Goal: Transaction & Acquisition: Purchase product/service

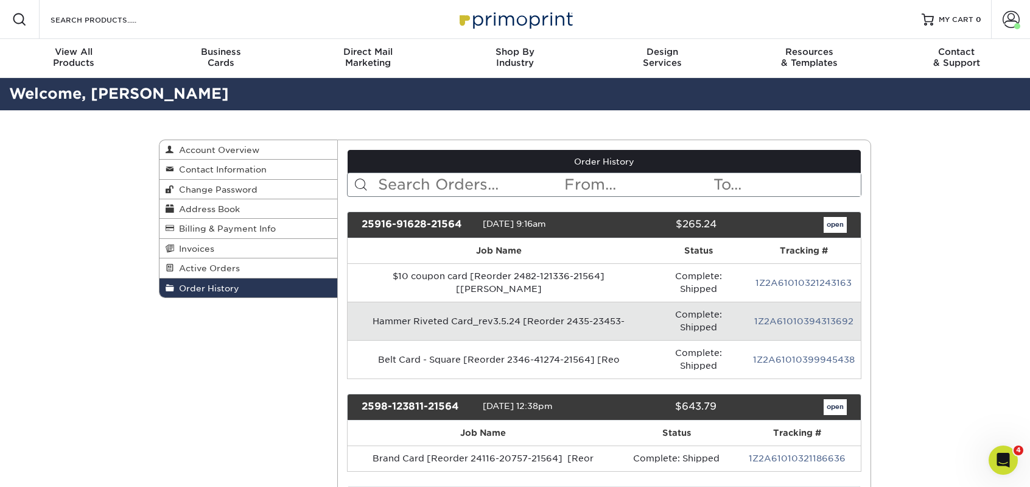
click at [845, 218] on link "open" at bounding box center [835, 225] width 23 height 16
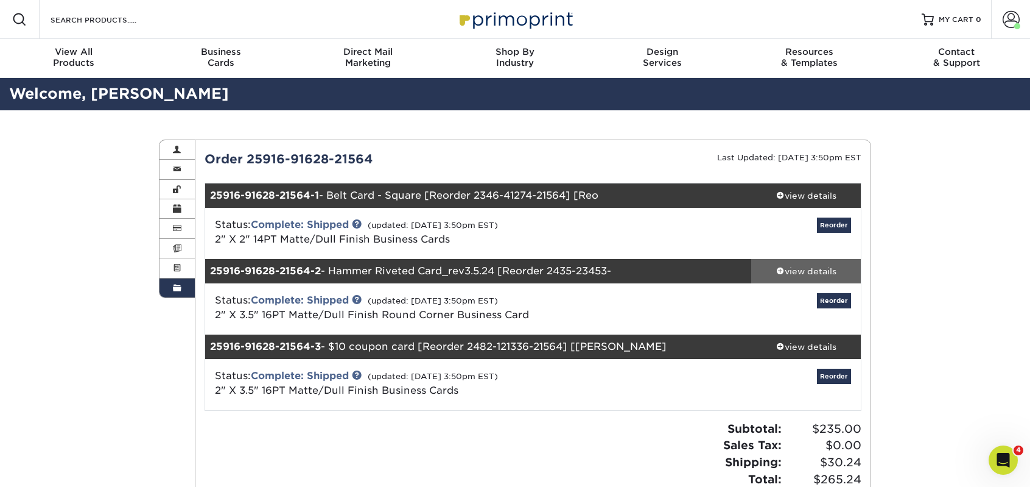
click at [777, 271] on span at bounding box center [780, 270] width 9 height 9
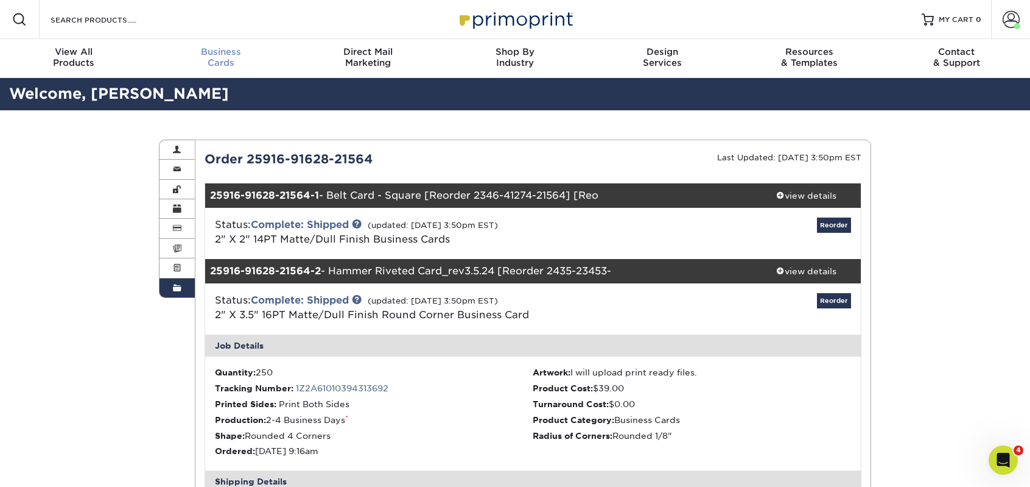
click at [219, 56] on span "Business" at bounding box center [220, 51] width 147 height 11
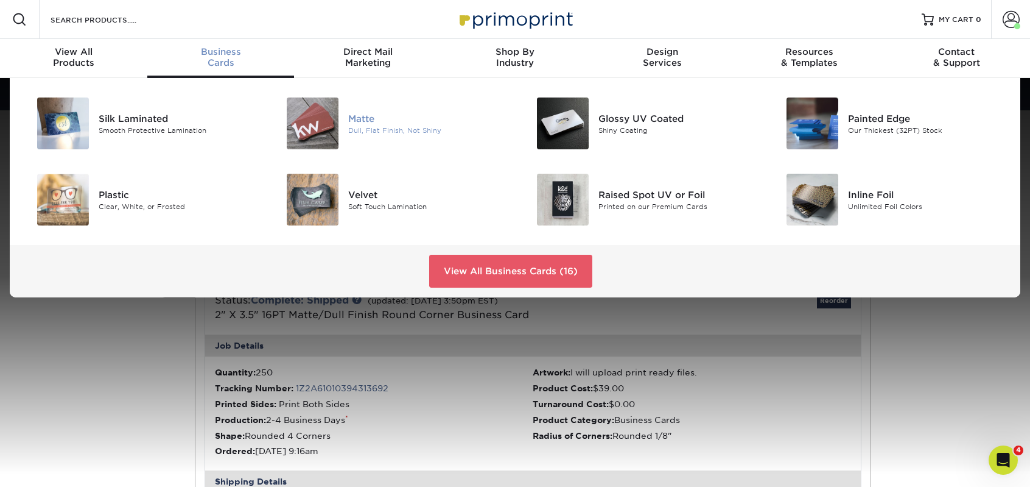
click at [323, 122] on img at bounding box center [313, 123] width 52 height 52
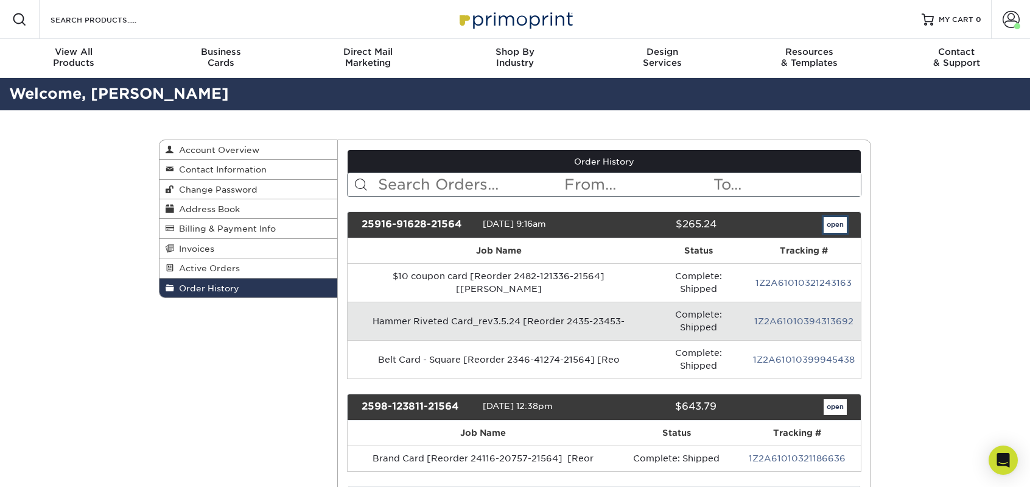
click at [828, 222] on link "open" at bounding box center [835, 225] width 23 height 16
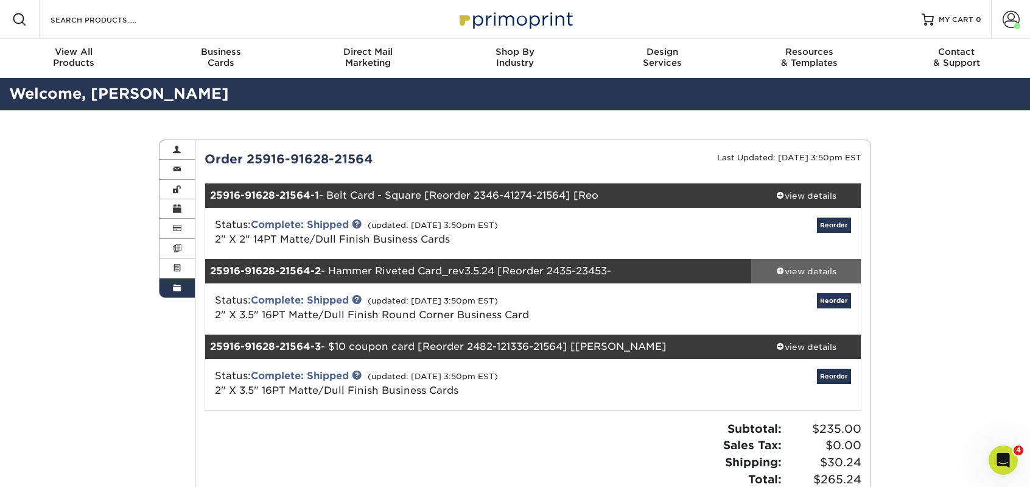
click at [829, 269] on div "view details" at bounding box center [806, 271] width 110 height 12
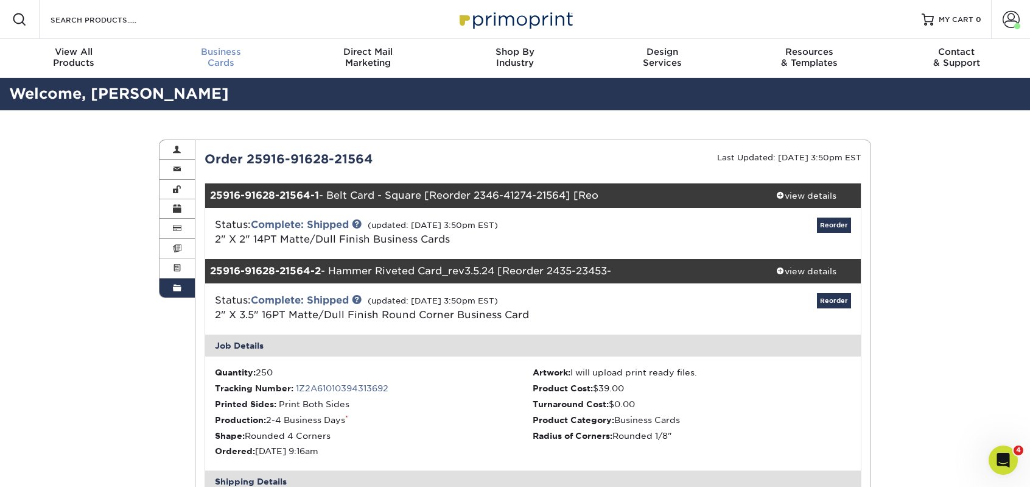
click at [217, 55] on span "Business" at bounding box center [220, 51] width 147 height 11
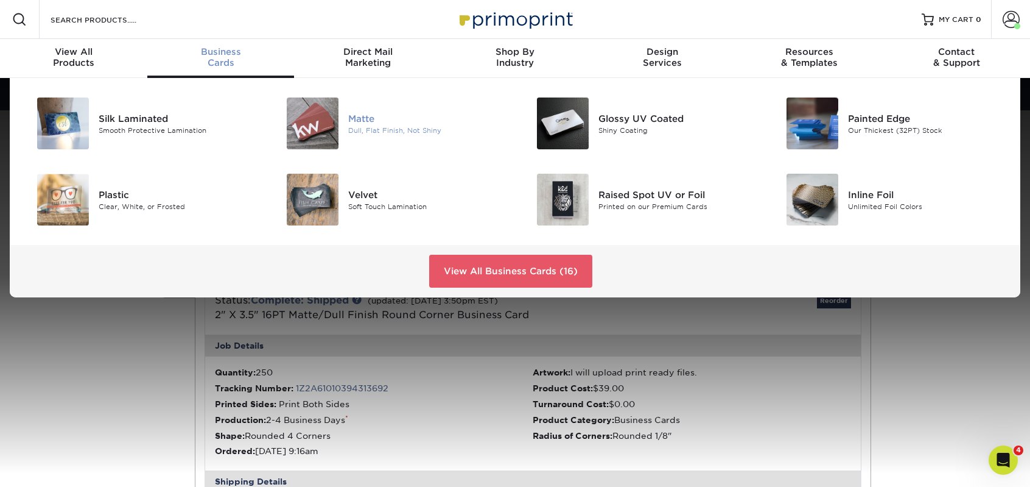
click at [300, 133] on img at bounding box center [313, 123] width 52 height 52
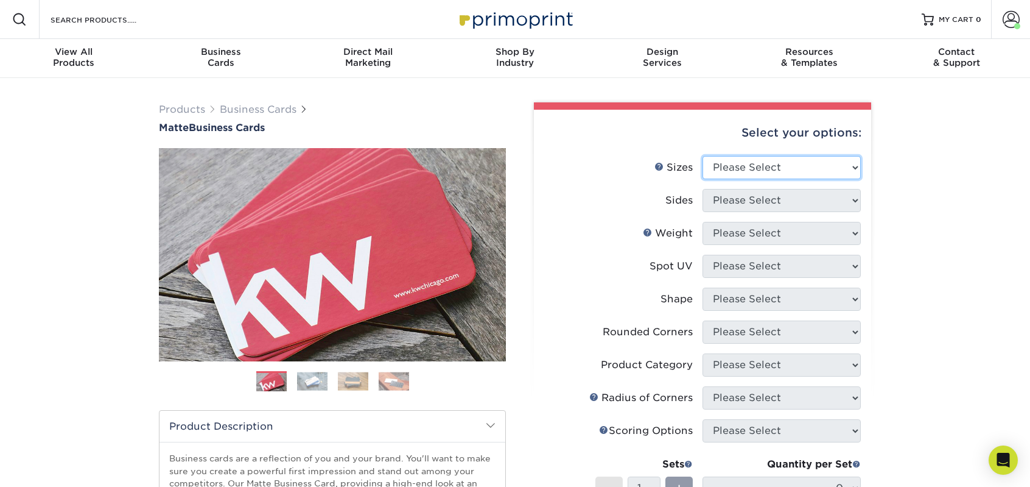
click at [775, 167] on select "Please Select 1.5" x 3.5" - Mini 1.75" x 3.5" - Mini 2" x 2" - Square 2" x 3" -…" at bounding box center [782, 167] width 158 height 23
select select "2.00x3.50"
click at [703, 156] on select "Please Select 1.5" x 3.5" - Mini 1.75" x 3.5" - Mini 2" x 2" - Square 2" x 3" -…" at bounding box center [782, 167] width 158 height 23
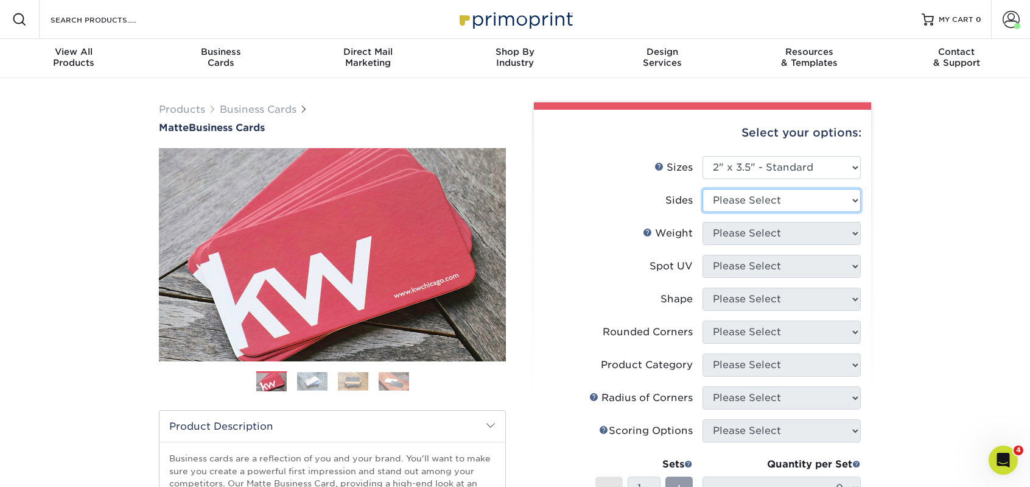
click at [789, 201] on select "Please Select Print Both Sides Print Front Only" at bounding box center [782, 200] width 158 height 23
select select "32d3c223-f82c-492b-b915-ba065a00862f"
click at [703, 189] on select "Please Select Print Both Sides Print Front Only" at bounding box center [782, 200] width 158 height 23
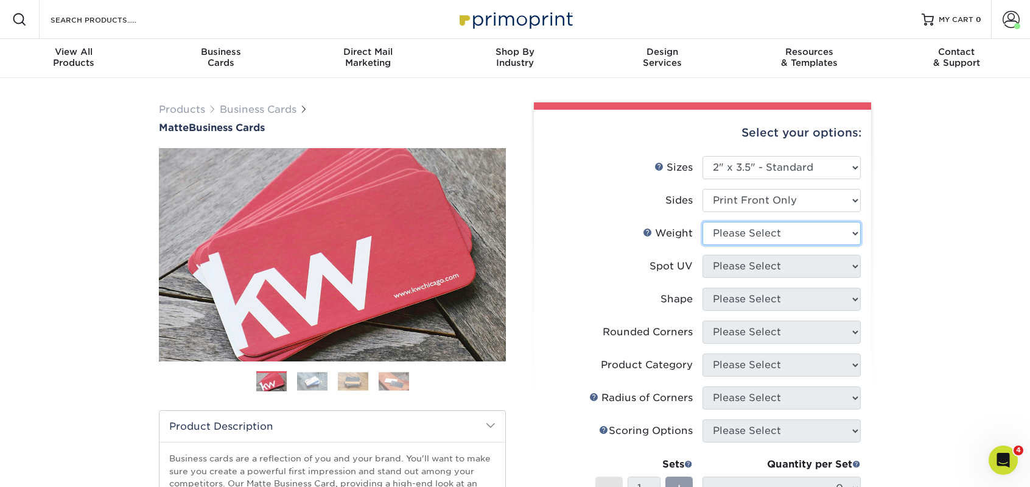
click at [789, 236] on select "Please Select 16PT 14PT" at bounding box center [782, 233] width 158 height 23
select select "16PT"
click at [703, 222] on select "Please Select 16PT 14PT" at bounding box center [782, 233] width 158 height 23
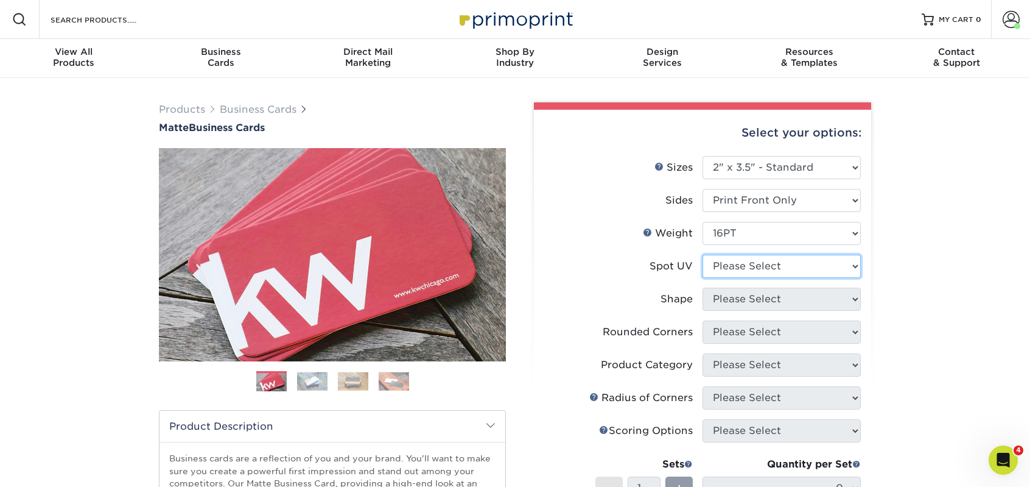
click at [771, 270] on select "Please Select No Spot UV Front Only" at bounding box center [782, 266] width 158 height 23
select select "3"
click at [703, 255] on select "Please Select No Spot UV Front Only" at bounding box center [782, 266] width 158 height 23
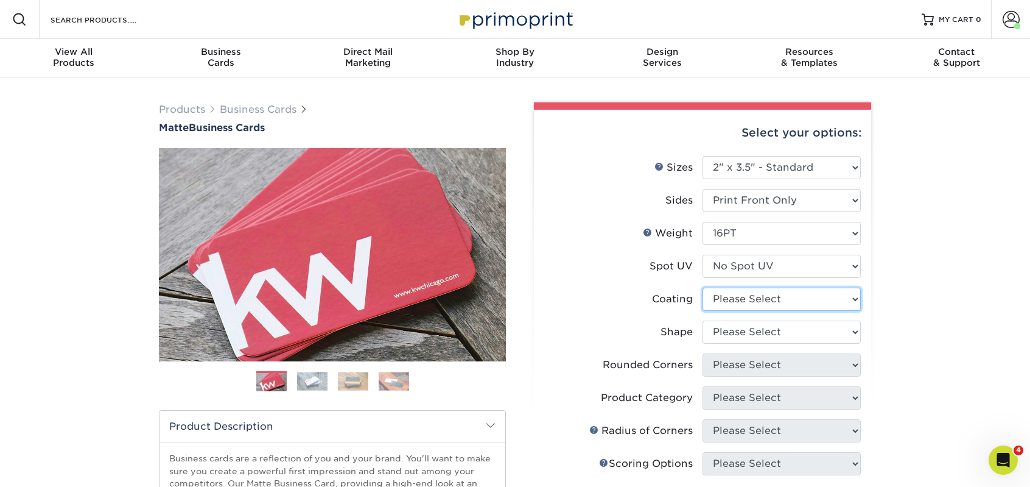
click at [847, 298] on select at bounding box center [782, 298] width 158 height 23
select select "121bb7b5-3b4d-429f-bd8d-bbf80e953313"
click at [703, 287] on select at bounding box center [782, 298] width 158 height 23
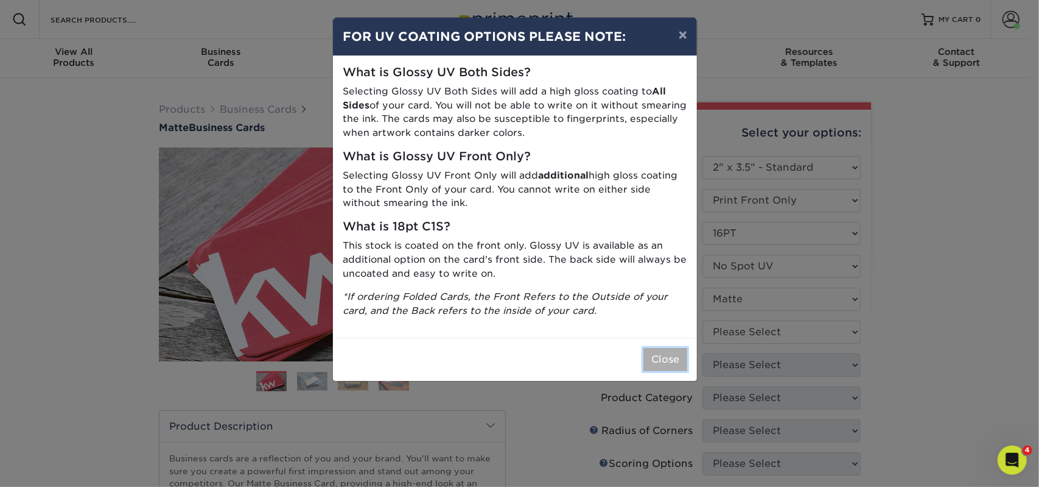
click at [648, 351] on button "Close" at bounding box center [666, 359] width 44 height 23
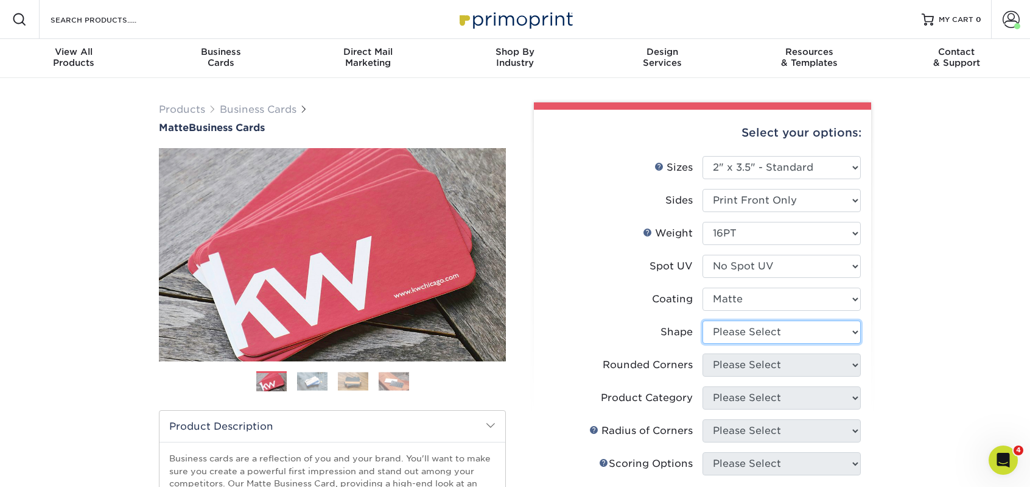
click at [838, 339] on select "Please Select Standard Oval" at bounding box center [782, 331] width 158 height 23
select select "standard"
click at [703, 320] on select "Please Select Standard Oval" at bounding box center [782, 331] width 158 height 23
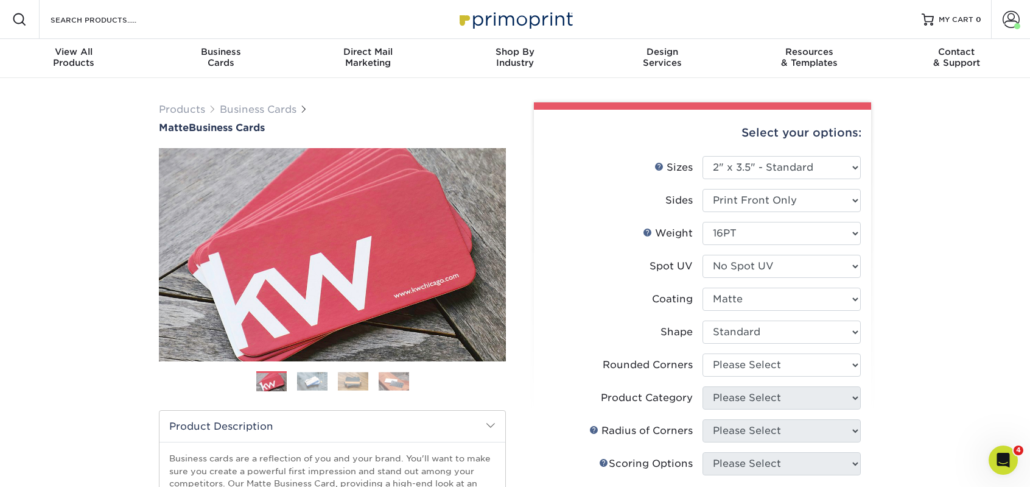
click at [926, 333] on div "Products Business Cards Matte Business Cards Previous Next 100 $ 9" at bounding box center [515, 430] width 1030 height 705
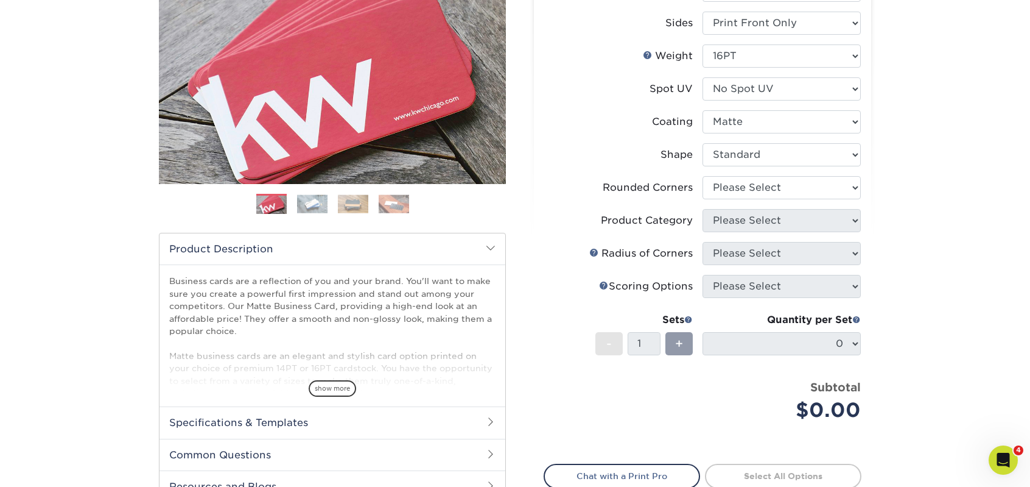
scroll to position [183, 0]
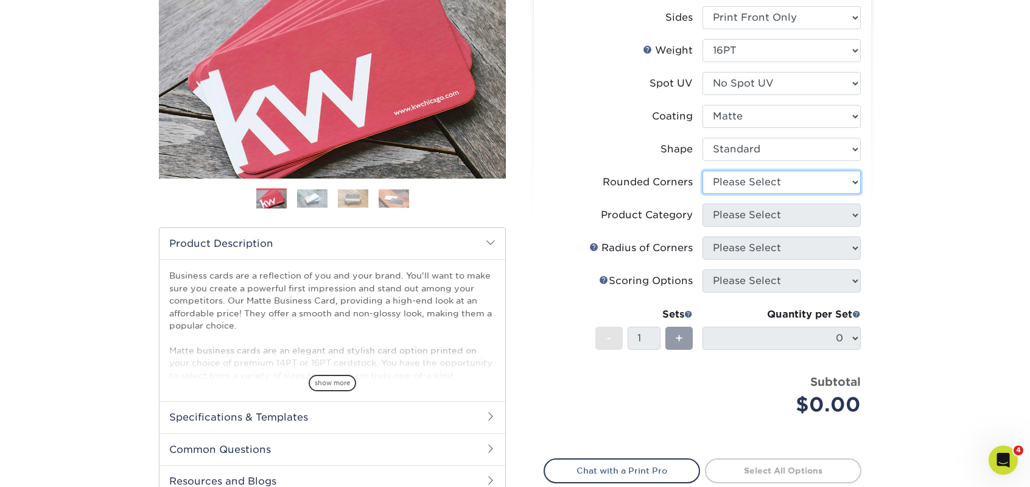
click at [801, 174] on select "Please Select Yes - Round 2 Corners Yes - Round 4 Corners No" at bounding box center [782, 182] width 158 height 23
select select "7672df9e-0e0a-464d-8e1f-920c575e4da3"
click at [703, 171] on select "Please Select Yes - Round 2 Corners Yes - Round 4 Corners No" at bounding box center [782, 182] width 158 height 23
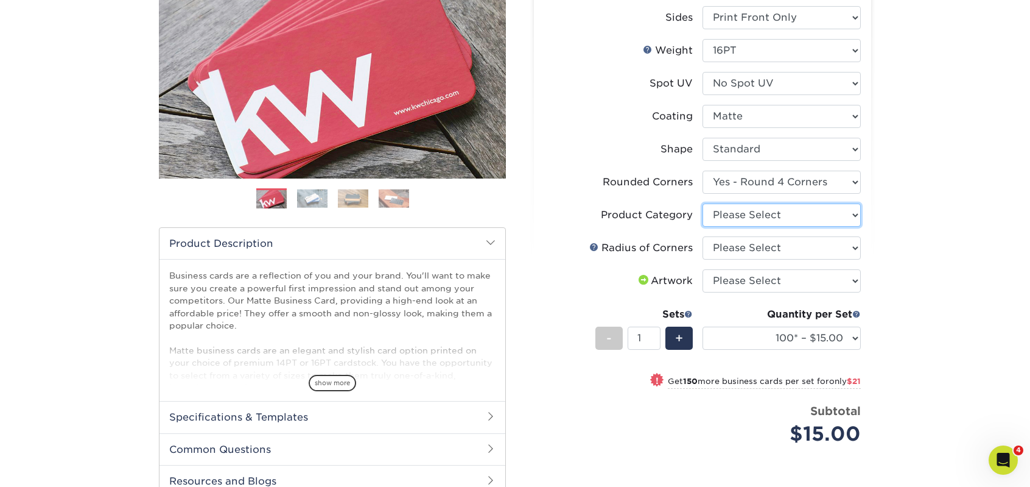
click at [848, 217] on select "Please Select Business Cards" at bounding box center [782, 214] width 158 height 23
select select "3b5148f1-0588-4f88-a218-97bcfdce65c1"
click at [703, 203] on select "Please Select Business Cards" at bounding box center [782, 214] width 158 height 23
click at [824, 251] on select "Please Select Rounded 1/8" Rounded 1/4"" at bounding box center [782, 247] width 158 height 23
select select "589680c7-ee9a-431b-9d12-d7aeb1386a97"
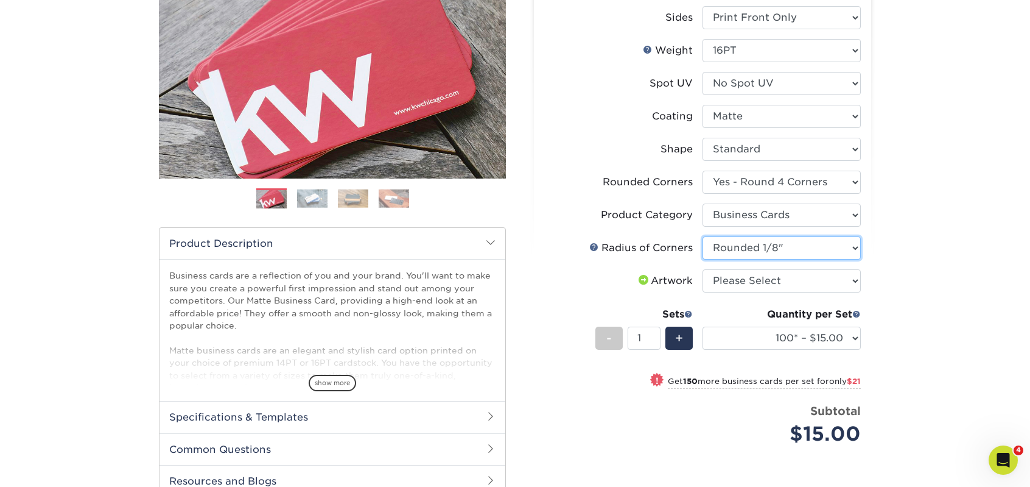
click at [703, 236] on select "Please Select Rounded 1/8" Rounded 1/4"" at bounding box center [782, 247] width 158 height 23
click at [808, 280] on select "Please Select I will upload files I need a design - $100" at bounding box center [782, 280] width 158 height 23
select select "upload"
click at [703, 269] on select "Please Select I will upload files I need a design - $100" at bounding box center [782, 280] width 158 height 23
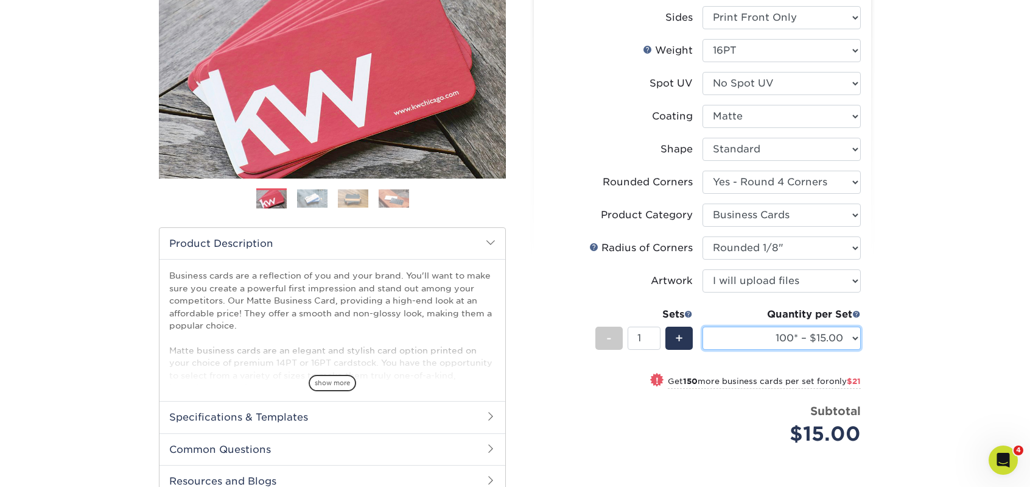
click at [817, 337] on select "100* – $15.00 250* – $36.00 500 – $72.00 1000 – $89.00 2500 – $154.00 5000 – $2…" at bounding box center [782, 337] width 158 height 23
click at [703, 326] on select "100* – $15.00 250* – $36.00 500 – $72.00 1000 – $89.00 2500 – $154.00 5000 – $2…" at bounding box center [782, 337] width 158 height 23
click at [848, 334] on select "100* – $15.00 250* – $36.00 500 – $72.00 1000 – $89.00 2500 – $154.00 5000 – $2…" at bounding box center [782, 337] width 158 height 23
select select "1000 – $89.00"
click at [703, 326] on select "100* – $15.00 250* – $36.00 500 – $72.00 1000 – $89.00 2500 – $154.00 5000 – $2…" at bounding box center [782, 337] width 158 height 23
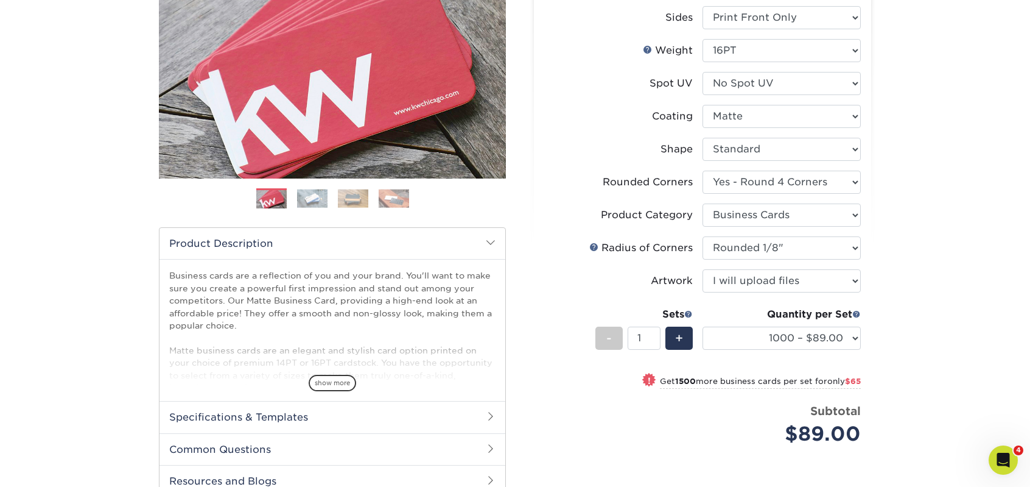
click at [933, 306] on div "Products Business Cards Matte Business Cards Previous Next 100 $ 9" at bounding box center [515, 262] width 1030 height 734
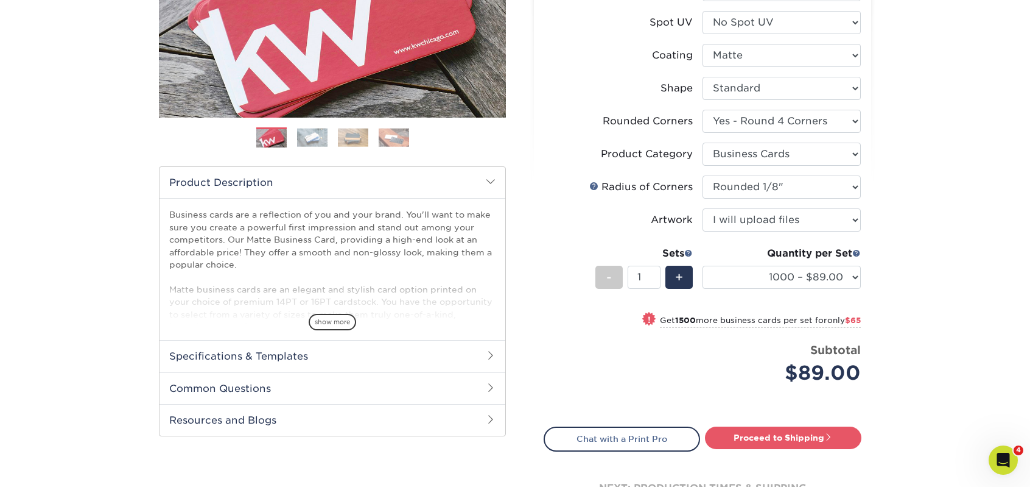
scroll to position [365, 0]
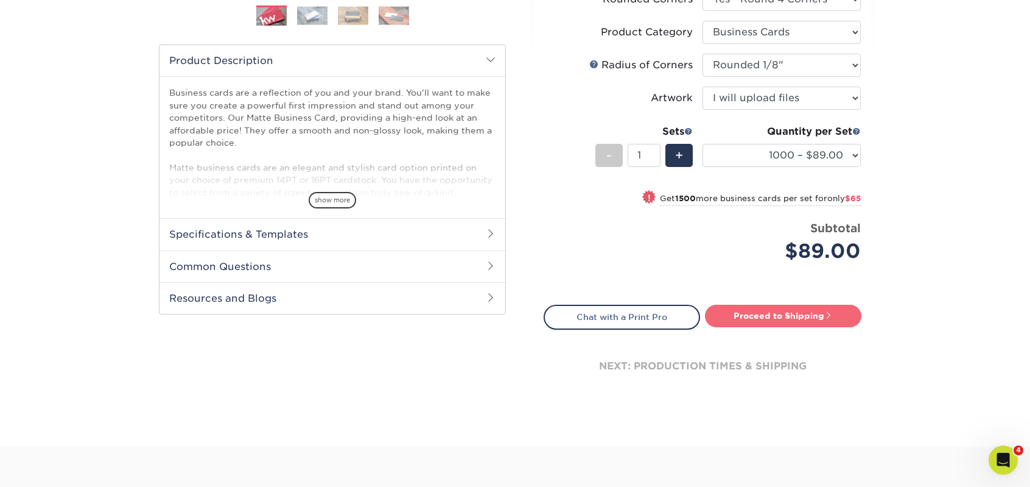
click at [826, 312] on span at bounding box center [828, 315] width 9 height 9
type input "Set 1"
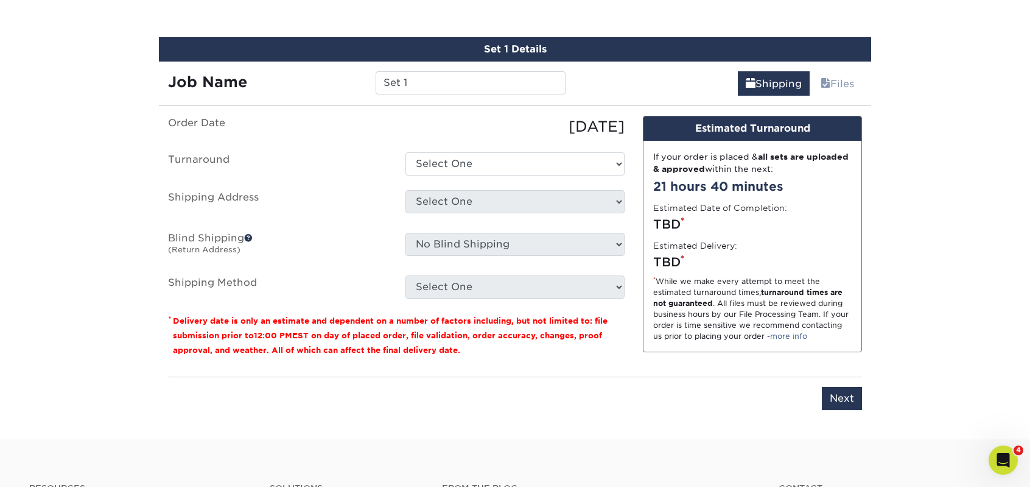
scroll to position [703, 0]
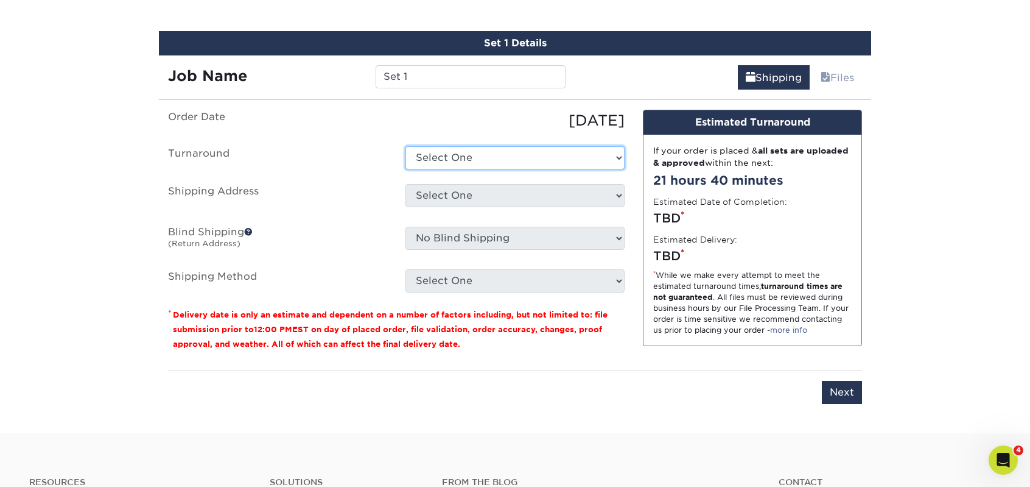
click at [535, 152] on select "Select One 2-4 Business Days 2 Day Next Business Day" at bounding box center [515, 157] width 219 height 23
select select "5275d112-efe8-4e33-addd-8f61081761c7"
click at [406, 146] on select "Select One 2-4 Business Days 2 Day Next Business Day" at bounding box center [515, 157] width 219 height 23
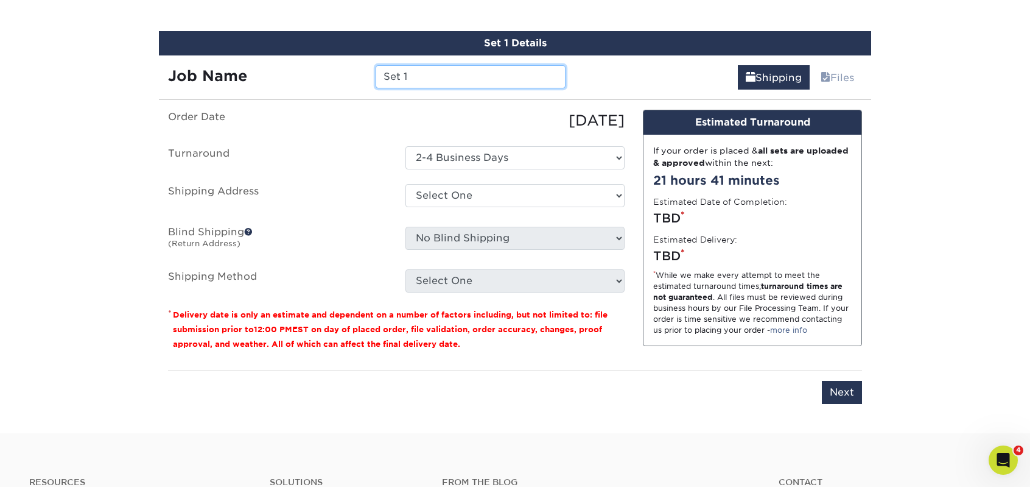
click at [456, 82] on input "Set 1" at bounding box center [470, 76] width 189 height 23
type input "EDC Wallet Packaging Card"
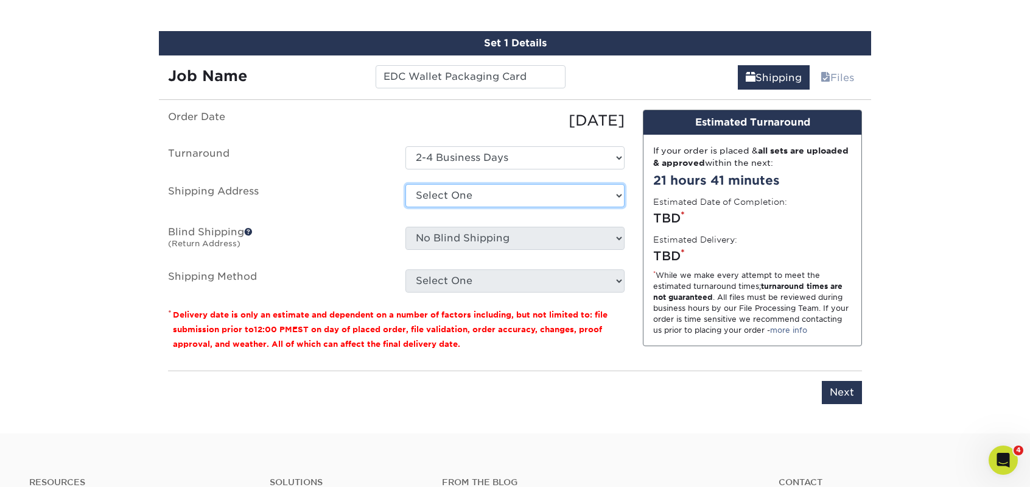
click at [588, 203] on select "Select One ABC Shop TEst + Add New Address" at bounding box center [515, 195] width 219 height 23
select select "133646"
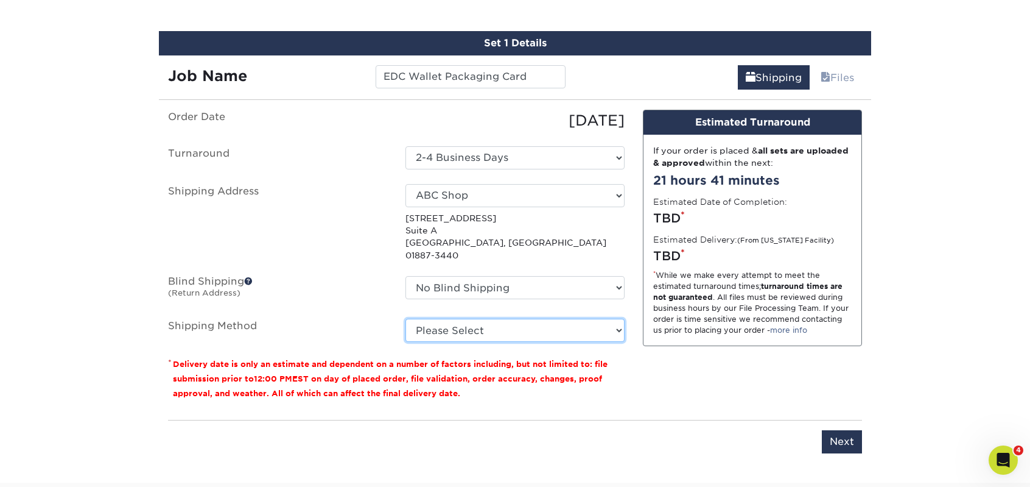
click at [495, 325] on select "Please Select Ground Shipping (+$8.96) 3 Day Shipping Service (+$15.34) 2 Day A…" at bounding box center [515, 329] width 219 height 23
select select "03"
click at [406, 318] on select "Please Select Ground Shipping (+$8.96) 3 Day Shipping Service (+$15.34) 2 Day A…" at bounding box center [515, 329] width 219 height 23
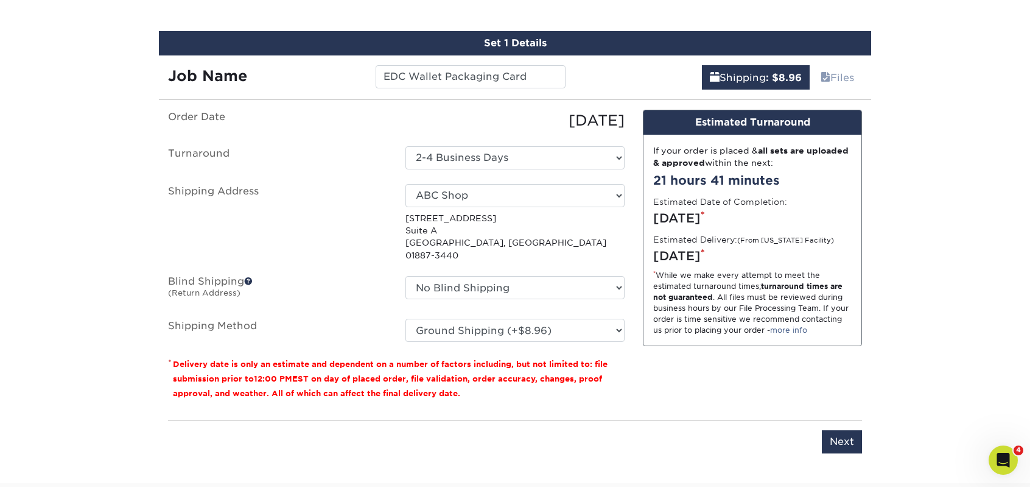
click at [670, 363] on div "Design Estimated Turnaround If your order is placed & all sets are uploaded & a…" at bounding box center [752, 260] width 237 height 301
click at [835, 432] on input "Next" at bounding box center [842, 441] width 40 height 23
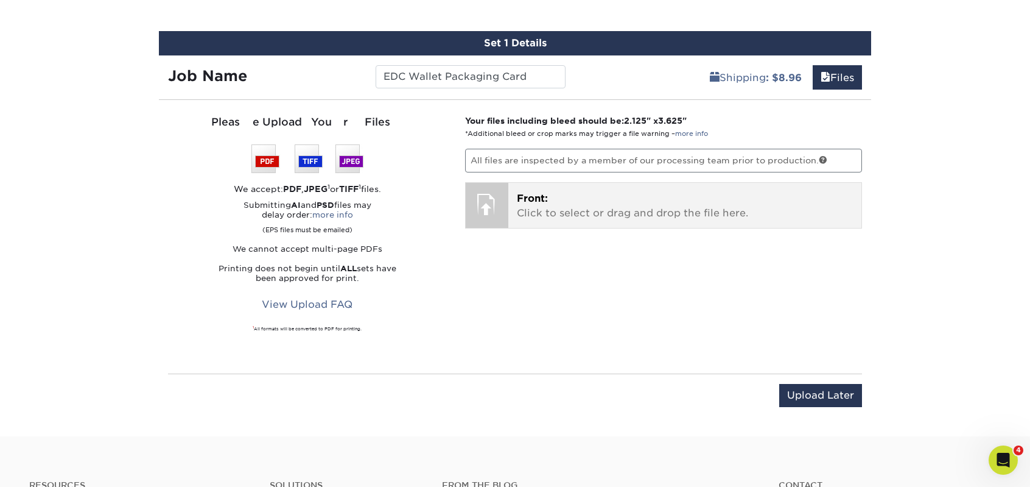
click at [533, 192] on span "Front:" at bounding box center [532, 198] width 31 height 12
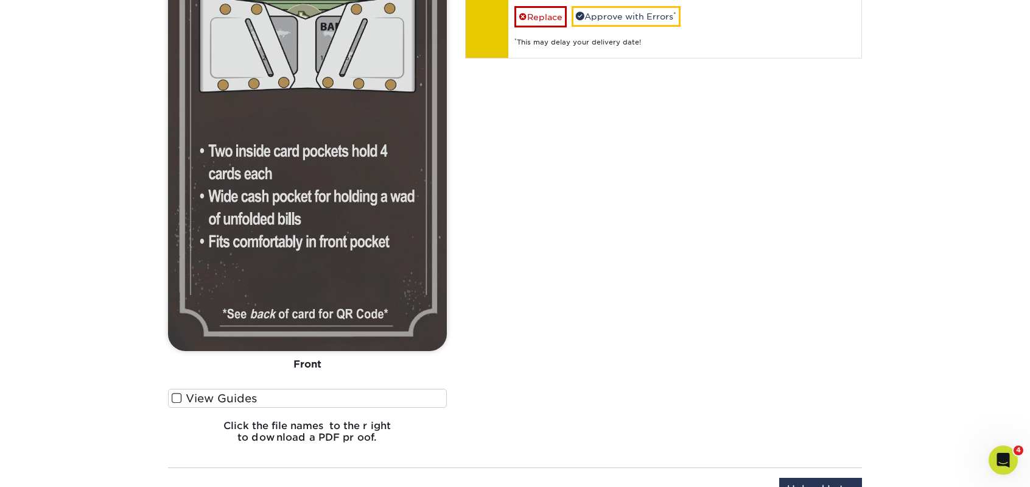
scroll to position [946, 0]
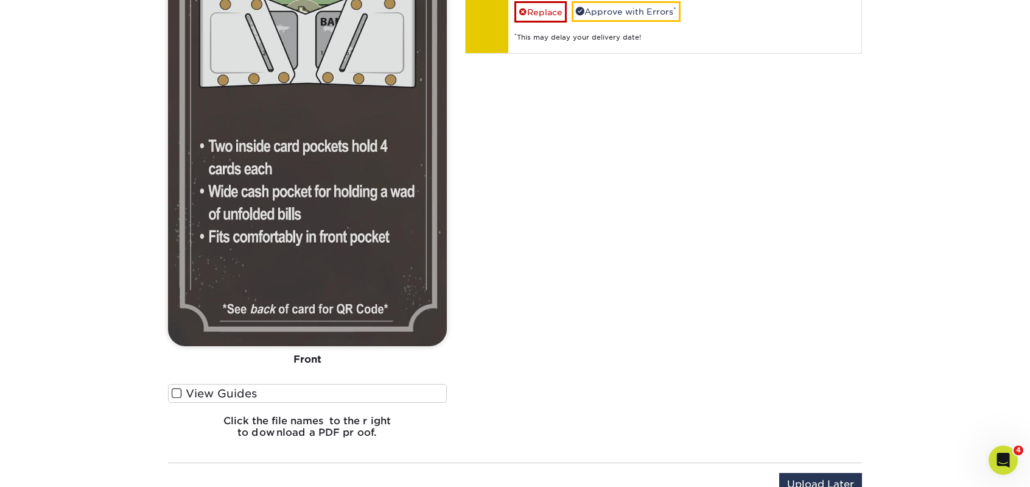
click at [175, 396] on span at bounding box center [177, 393] width 10 height 12
click at [0, 0] on input "View Guides" at bounding box center [0, 0] width 0 height 0
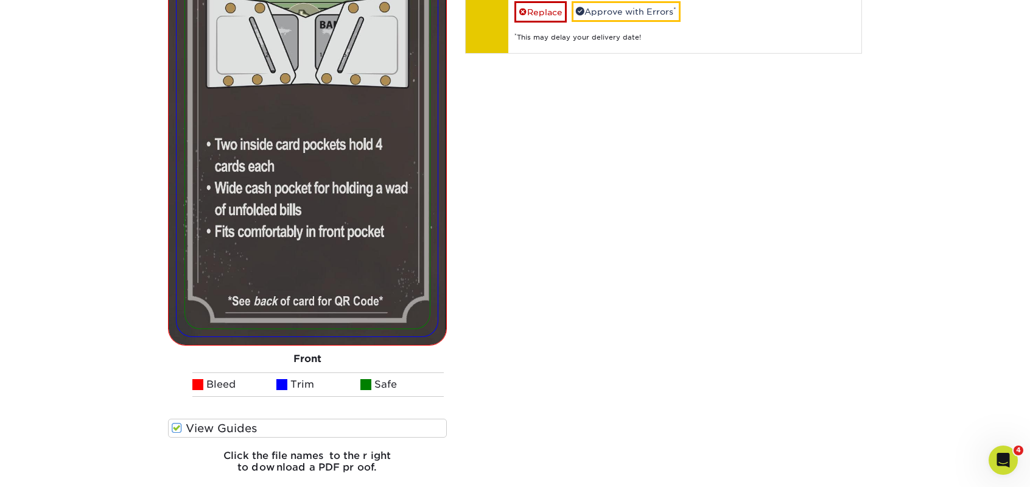
scroll to position [981, 0]
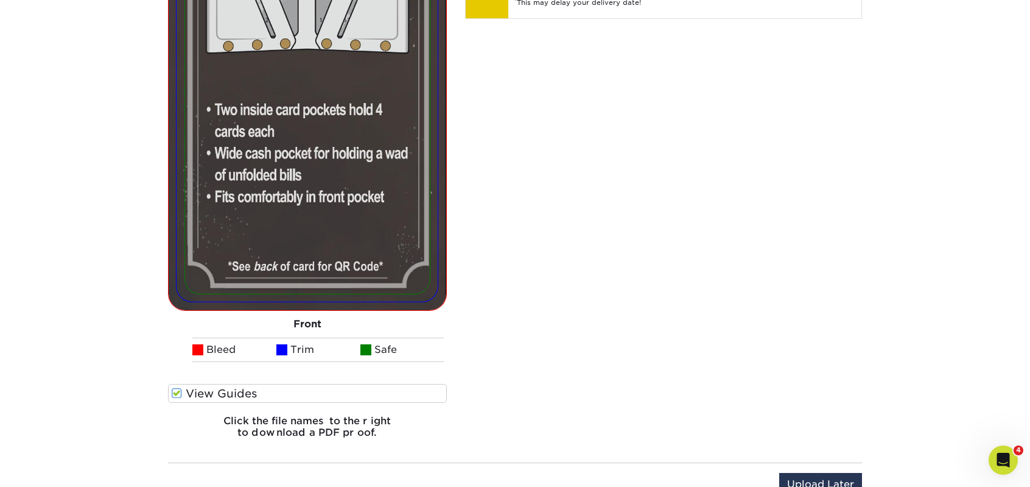
click at [175, 396] on span at bounding box center [177, 393] width 10 height 12
click at [0, 0] on input "View Guides" at bounding box center [0, 0] width 0 height 0
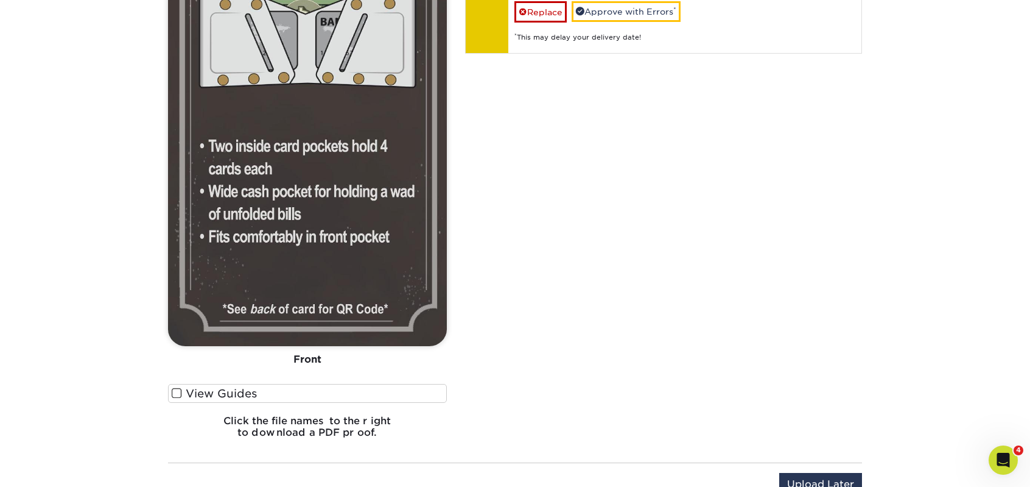
click at [175, 396] on span at bounding box center [177, 393] width 10 height 12
click at [0, 0] on input "View Guides" at bounding box center [0, 0] width 0 height 0
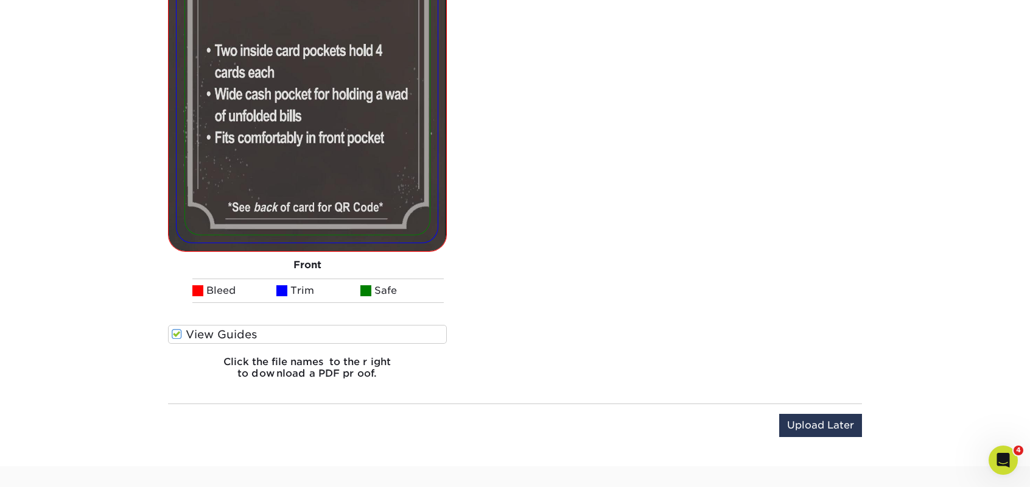
scroll to position [1042, 0]
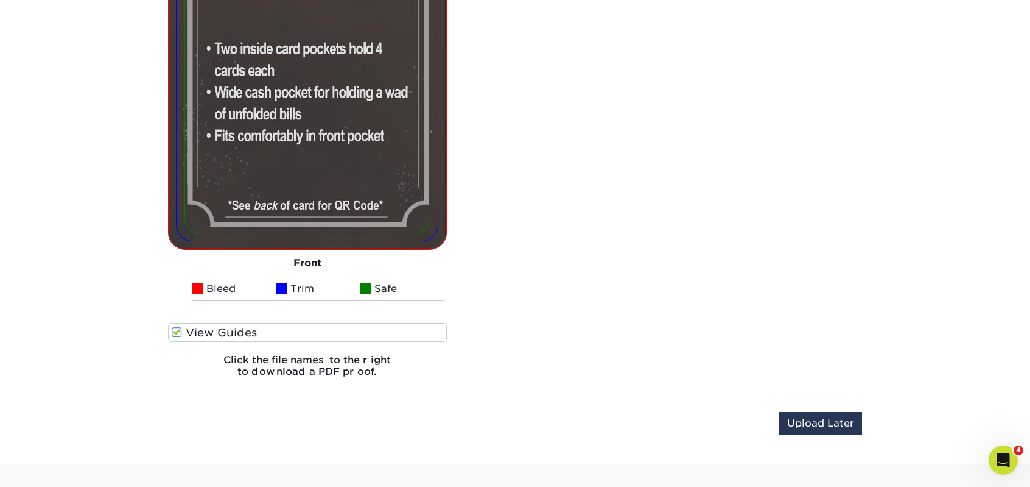
click at [181, 326] on span at bounding box center [177, 332] width 10 height 12
click at [0, 0] on input "View Guides" at bounding box center [0, 0] width 0 height 0
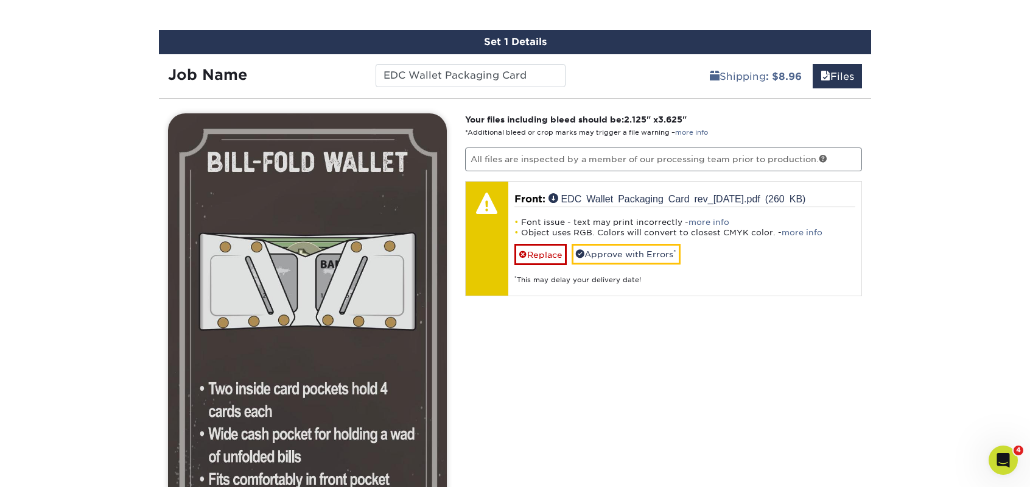
scroll to position [703, 0]
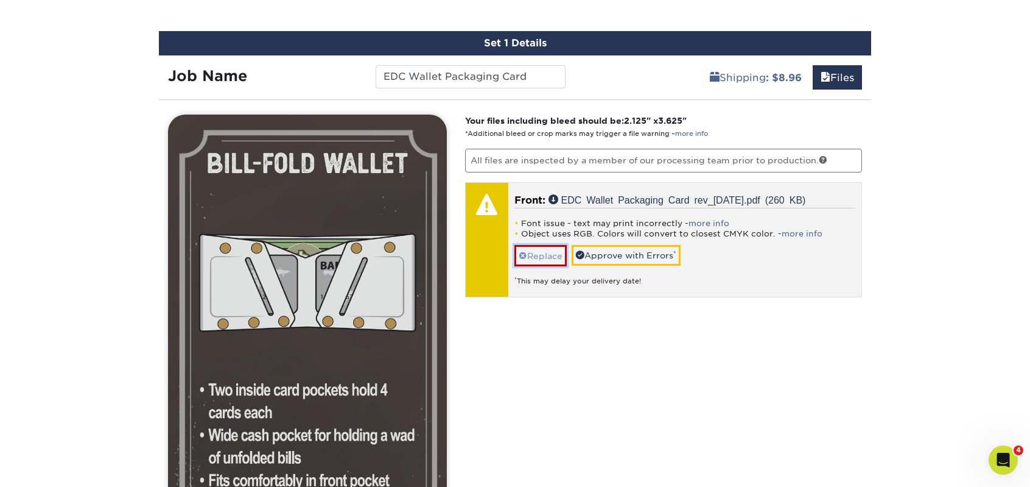
click at [532, 250] on link "Replace" at bounding box center [541, 255] width 52 height 21
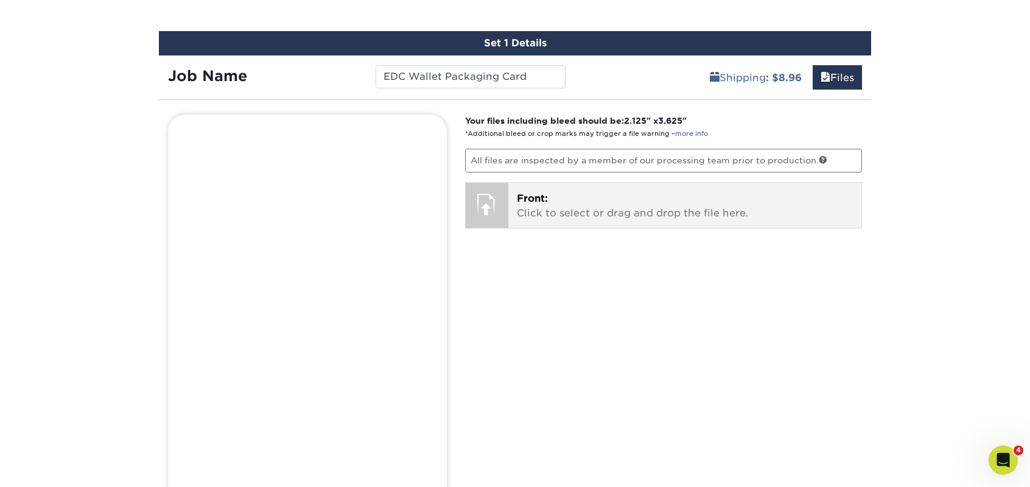
click at [532, 203] on p "Front: Click to select or drag and drop the file here." at bounding box center [685, 205] width 337 height 29
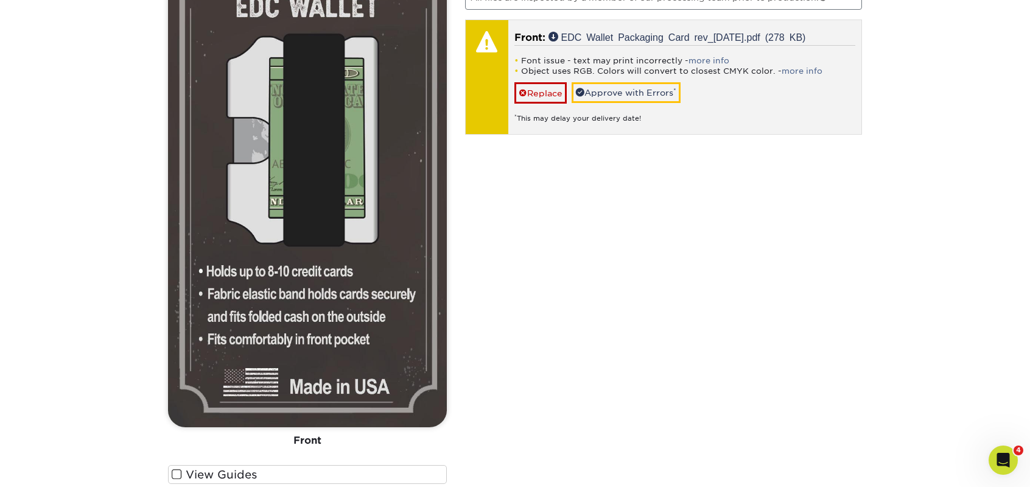
scroll to position [824, 0]
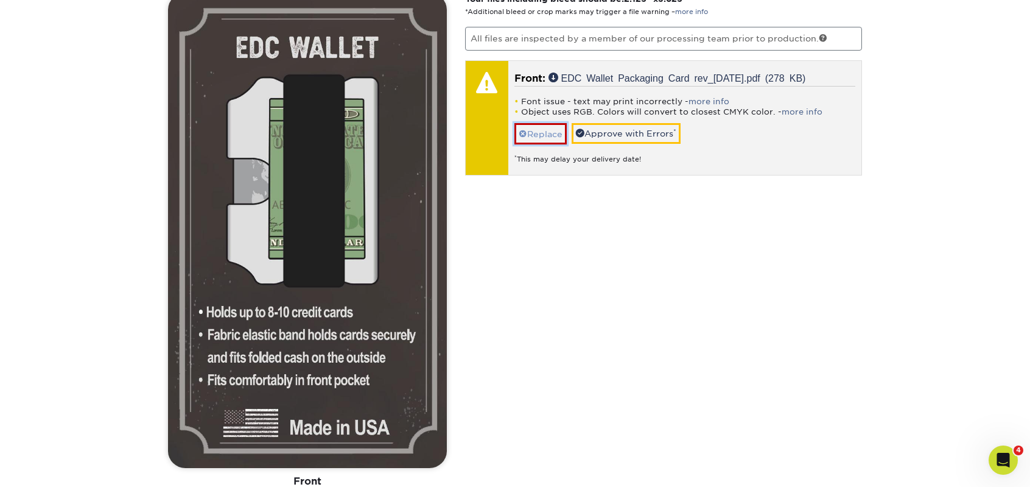
click at [543, 130] on link "Replace" at bounding box center [541, 133] width 52 height 21
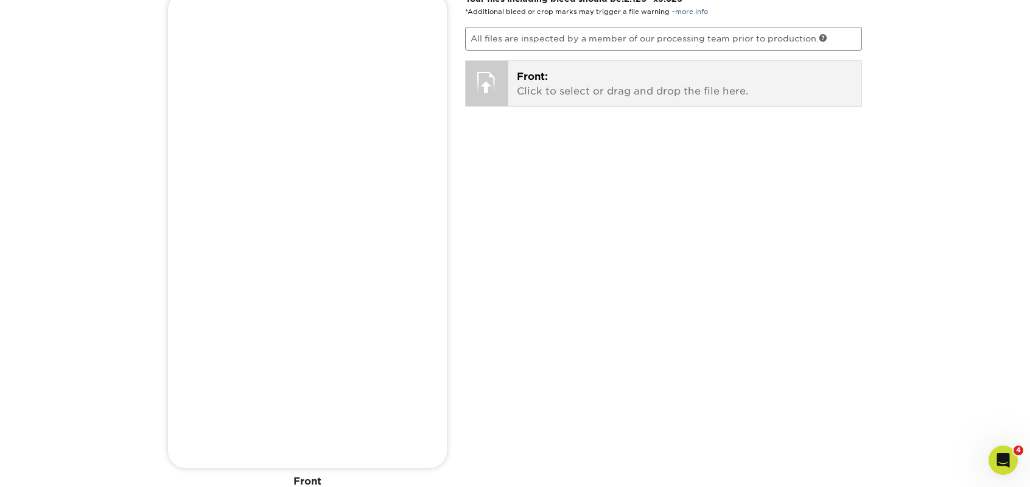
click at [526, 90] on p "Front: Click to select or drag and drop the file here." at bounding box center [685, 83] width 337 height 29
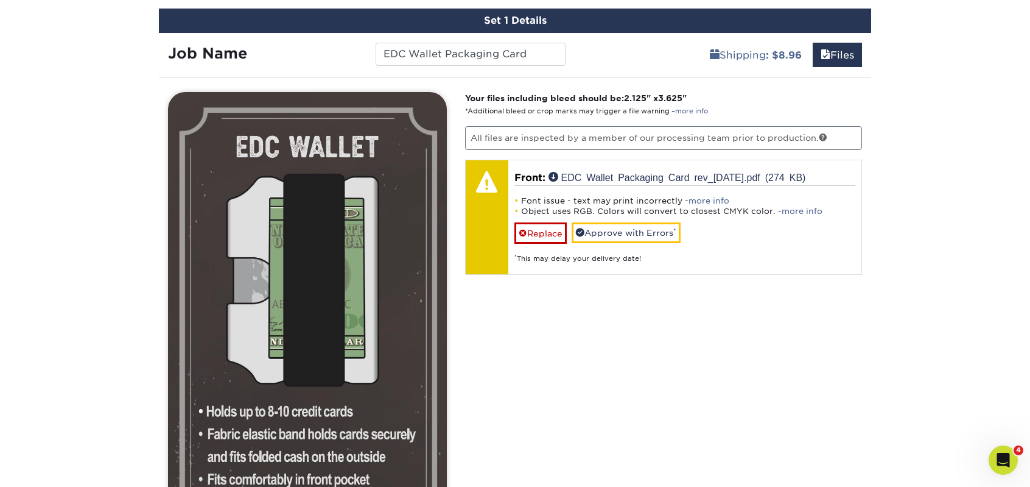
scroll to position [885, 0]
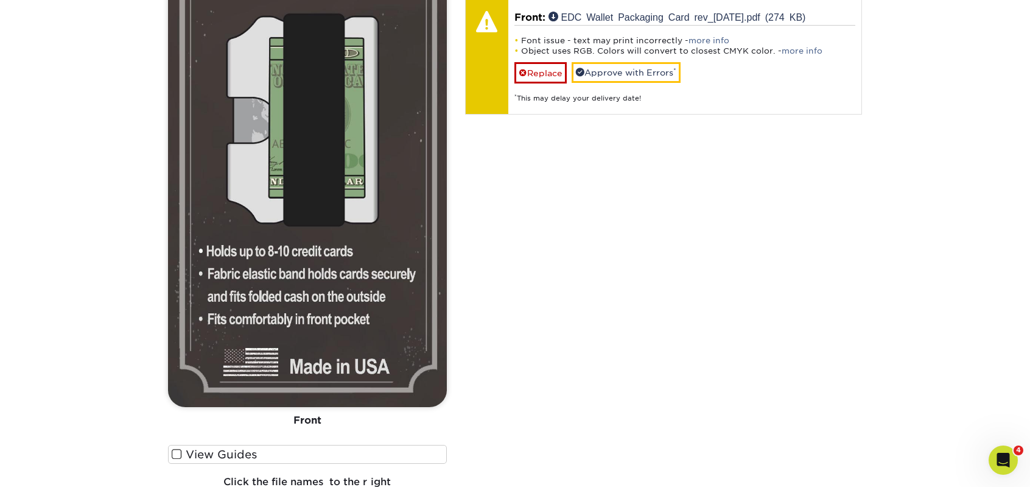
click at [172, 454] on span at bounding box center [177, 454] width 10 height 12
click at [0, 0] on input "View Guides" at bounding box center [0, 0] width 0 height 0
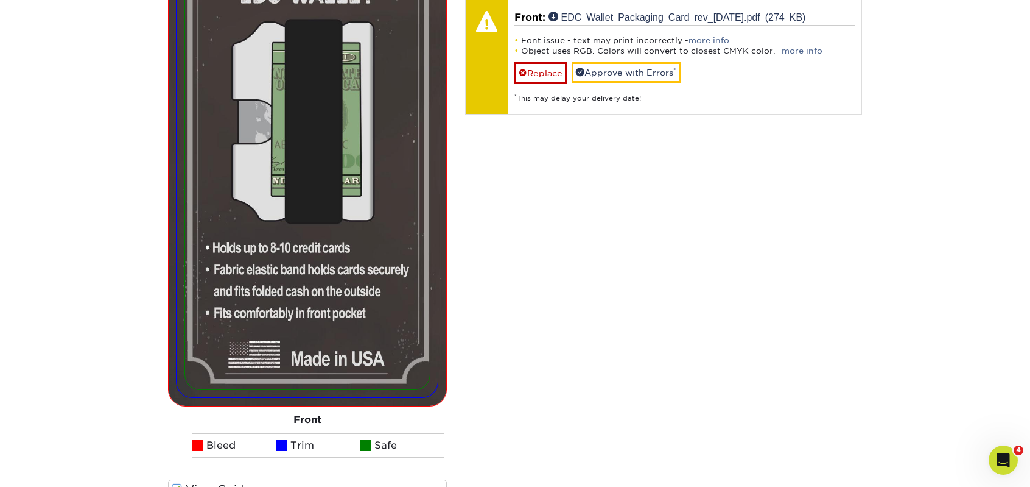
scroll to position [920, 0]
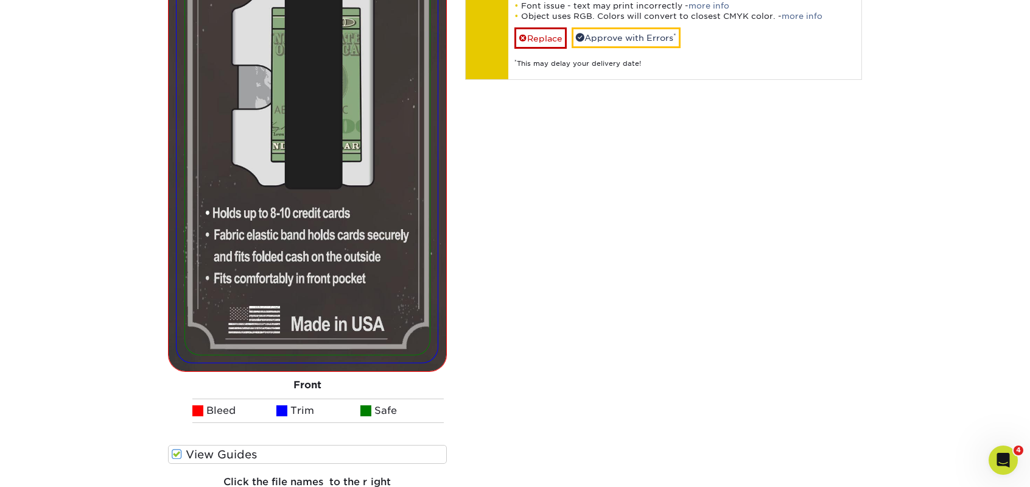
click at [173, 454] on span at bounding box center [177, 454] width 10 height 12
click at [0, 0] on input "View Guides" at bounding box center [0, 0] width 0 height 0
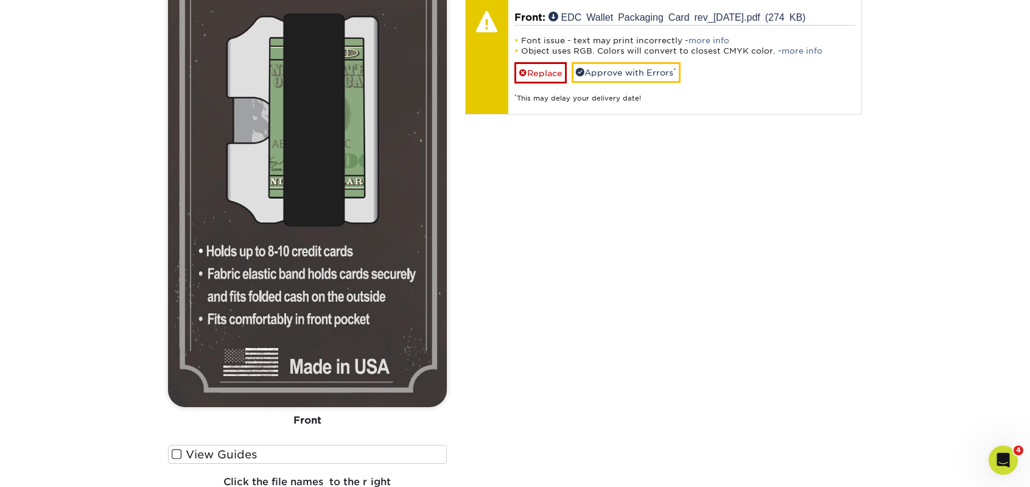
click at [720, 230] on div "Your files including bleed should be: 2.125 " x 3.625 " *Additional bleed or cr…" at bounding box center [664, 220] width 416 height 577
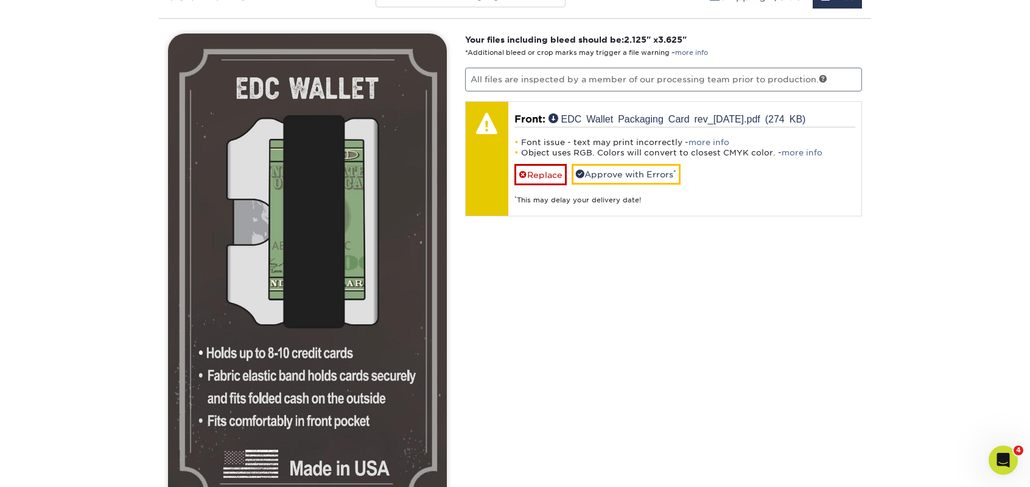
scroll to position [764, 0]
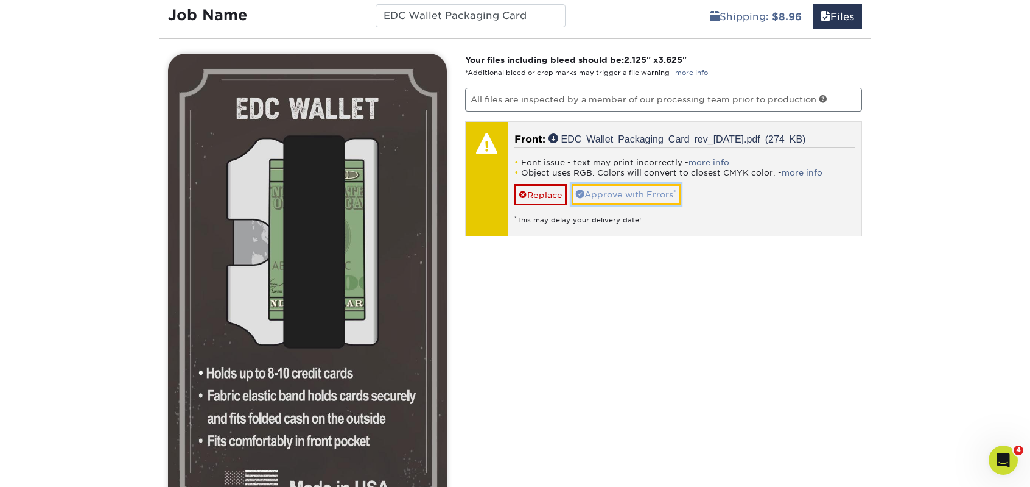
click at [652, 196] on link "Approve with Errors *" at bounding box center [626, 194] width 109 height 21
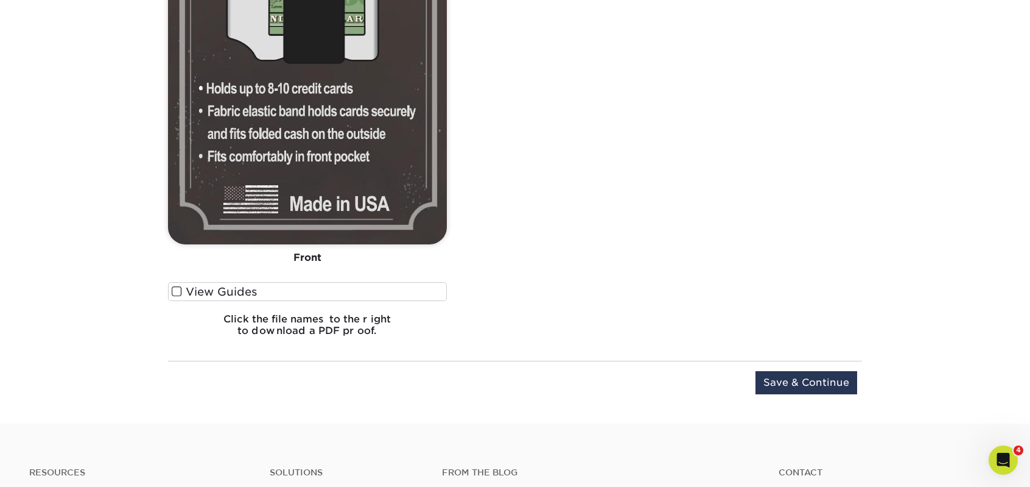
scroll to position [1068, 0]
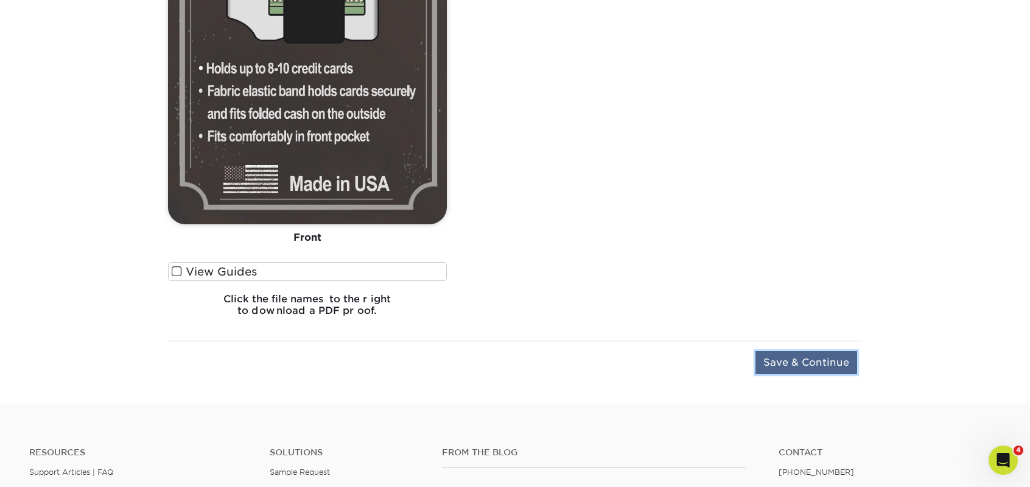
click at [804, 364] on input "Save & Continue" at bounding box center [807, 362] width 102 height 23
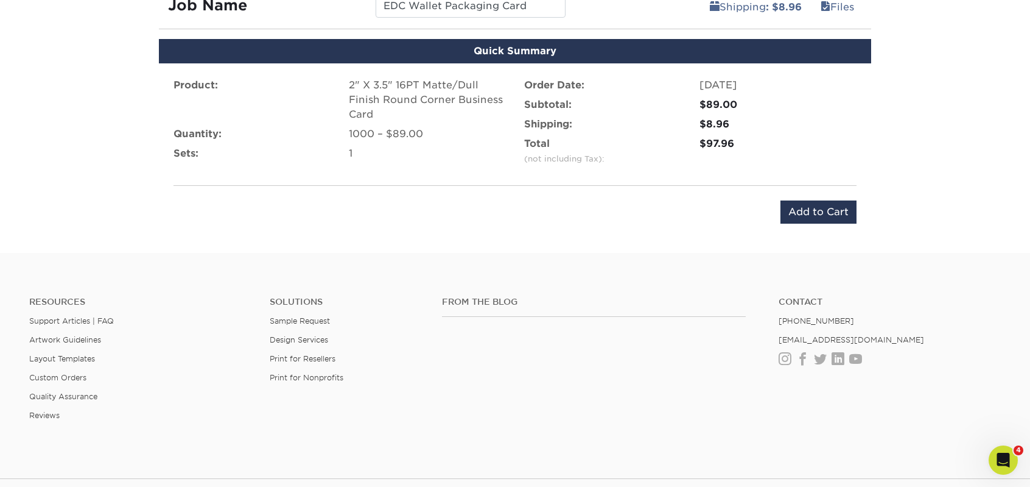
scroll to position [772, 0]
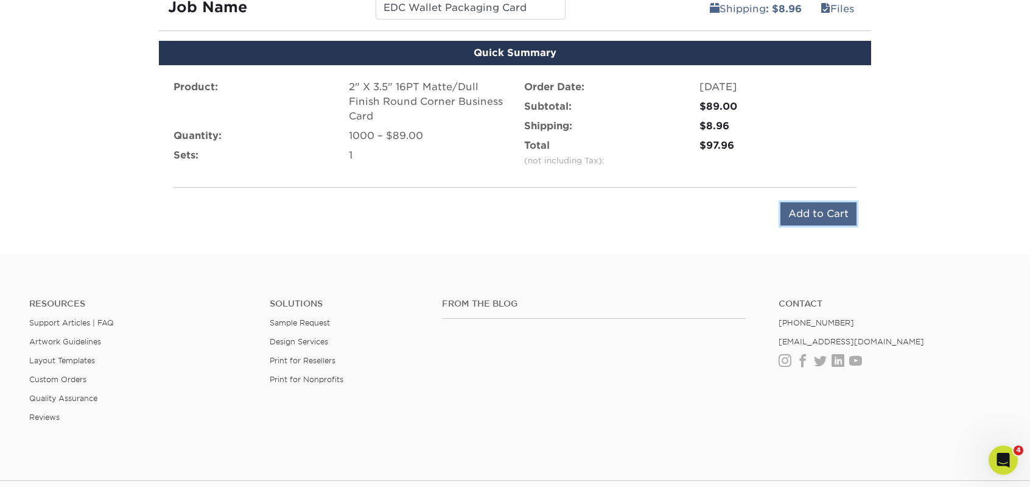
click at [843, 213] on input "Add to Cart" at bounding box center [819, 213] width 76 height 23
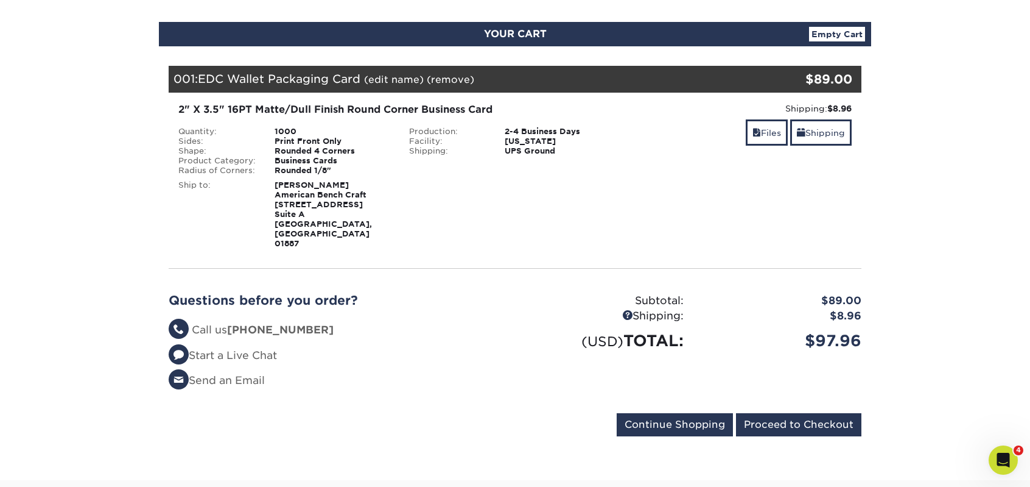
scroll to position [122, 0]
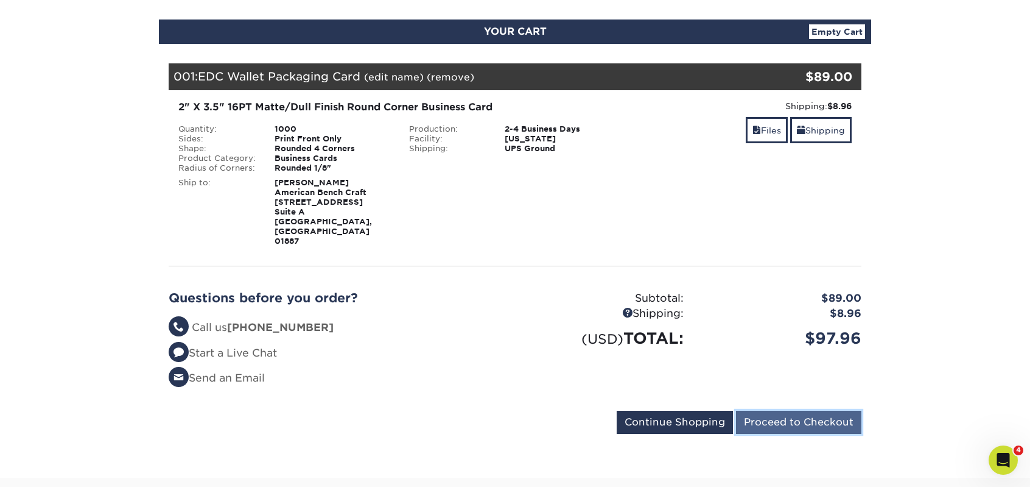
click at [829, 410] on input "Proceed to Checkout" at bounding box center [798, 421] width 125 height 23
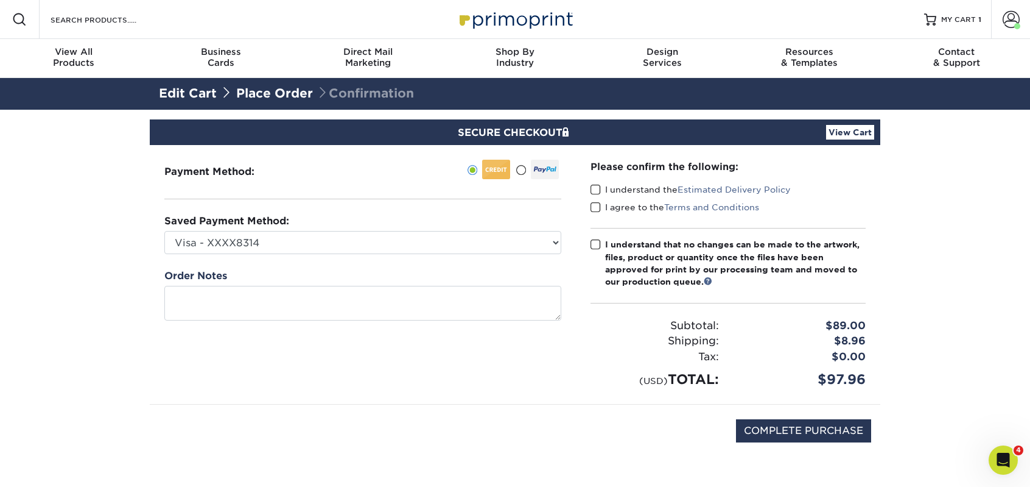
click at [600, 187] on span at bounding box center [596, 190] width 10 height 12
click at [0, 0] on input "I understand the Estimated Delivery Policy" at bounding box center [0, 0] width 0 height 0
click at [597, 207] on span at bounding box center [596, 208] width 10 height 12
click at [0, 0] on input "I agree to the Terms and Conditions" at bounding box center [0, 0] width 0 height 0
click at [594, 244] on span at bounding box center [596, 245] width 10 height 12
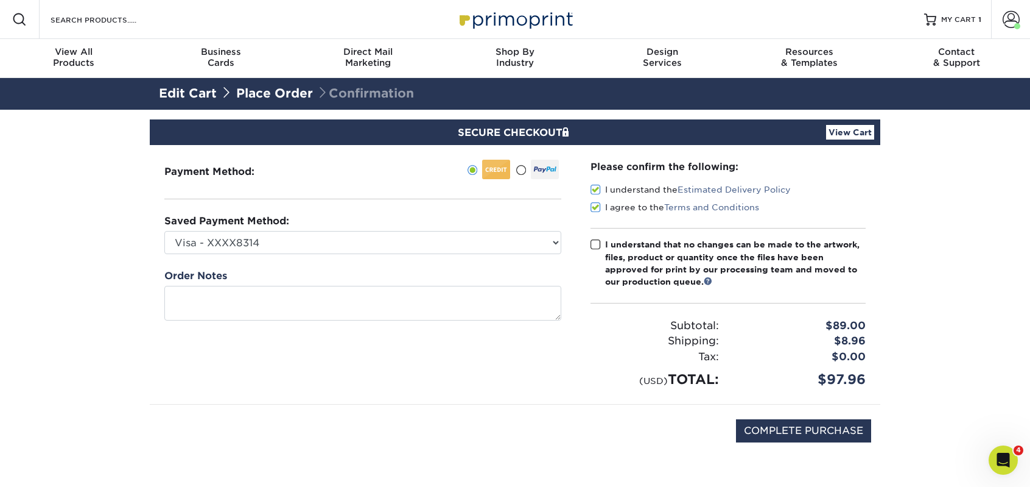
click at [0, 0] on input "I understand that no changes can be made to the artwork, files, product or quan…" at bounding box center [0, 0] width 0 height 0
click at [816, 432] on input "COMPLETE PURCHASE" at bounding box center [803, 430] width 135 height 23
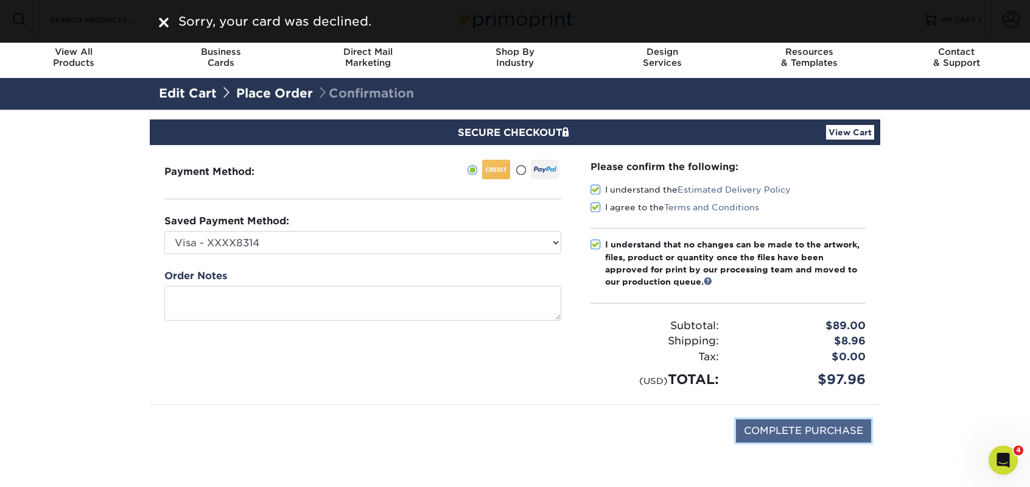
click at [818, 431] on input "COMPLETE PURCHASE" at bounding box center [803, 430] width 135 height 23
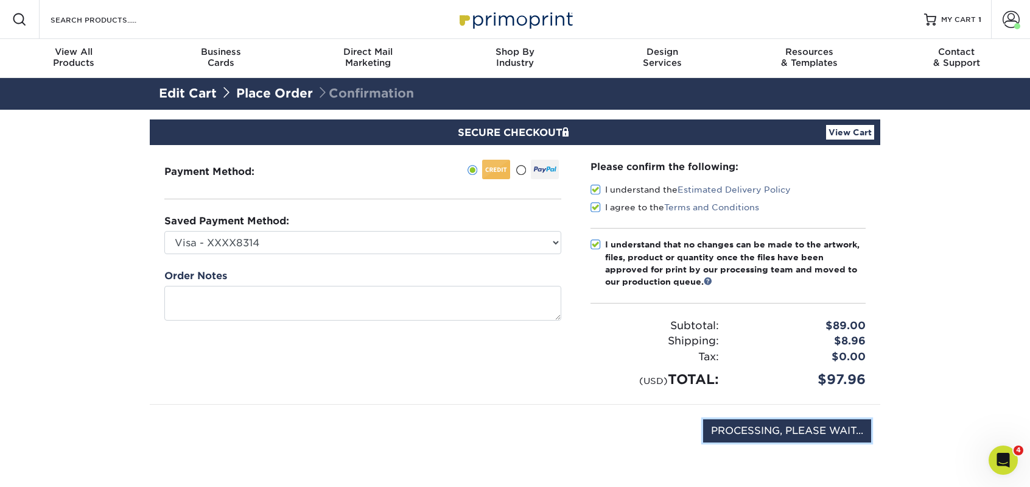
type input "COMPLETE PURCHASE"
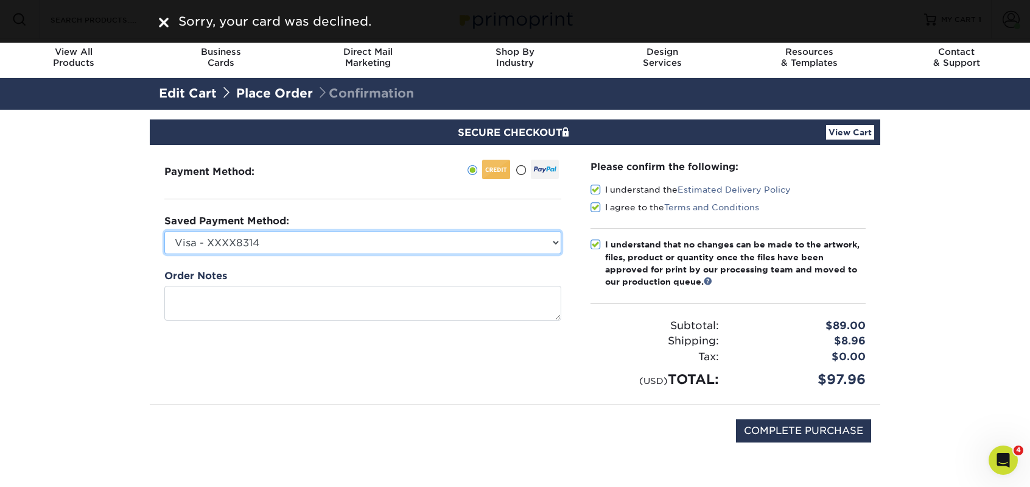
click at [425, 243] on select "Visa - XXXX8314 Visa - XXXX3146 Visa - XXXX9840 Visa - XXXX8013 Visa - XXXX8013…" at bounding box center [362, 242] width 397 height 23
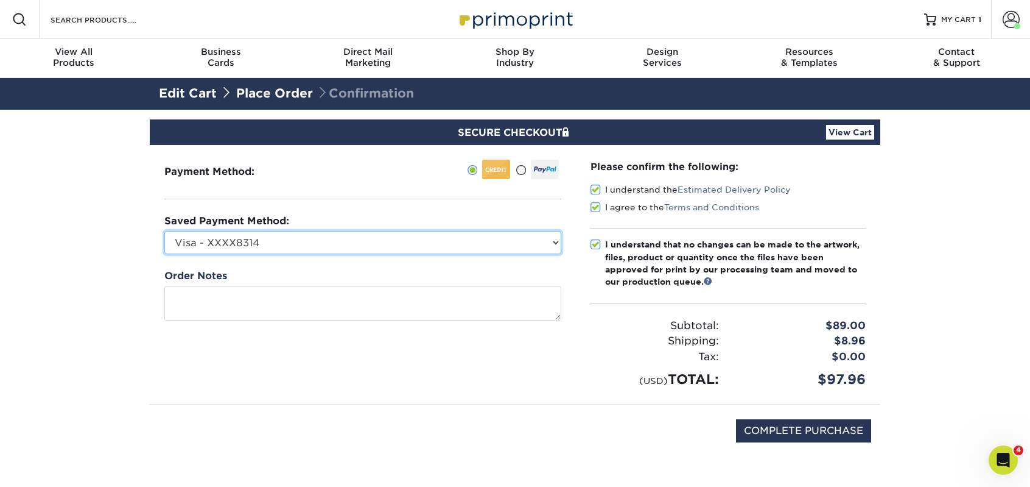
click at [555, 235] on select "Visa - XXXX8314 Visa - XXXX3146 Visa - XXXX9840 Visa - XXXX8013 Visa - XXXX8013…" at bounding box center [362, 242] width 397 height 23
select select "28217"
click at [164, 231] on select "Visa - XXXX8314 Visa - XXXX3146 Visa - XXXX9840 Visa - XXXX8013 Visa - XXXX8013…" at bounding box center [362, 242] width 397 height 23
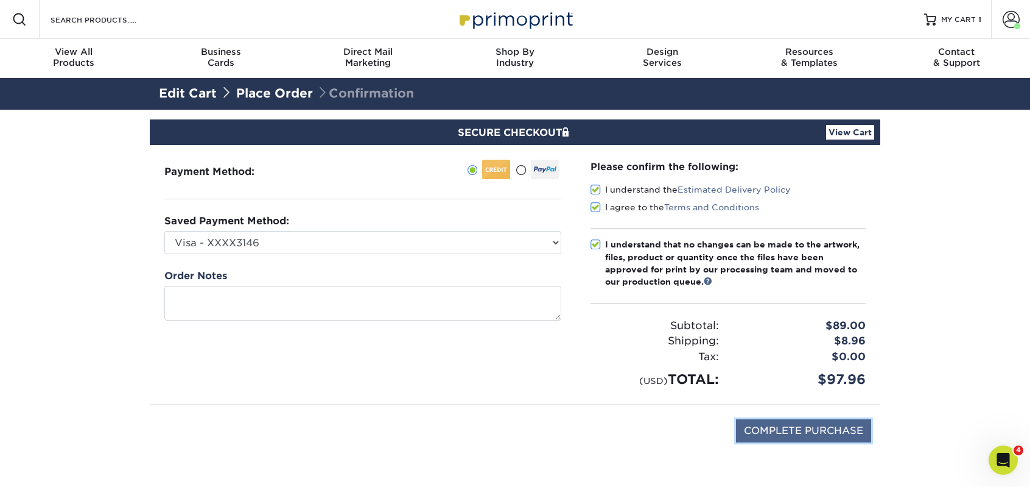
click at [793, 433] on input "COMPLETE PURCHASE" at bounding box center [803, 430] width 135 height 23
type input "COMPLETE PURCHASE"
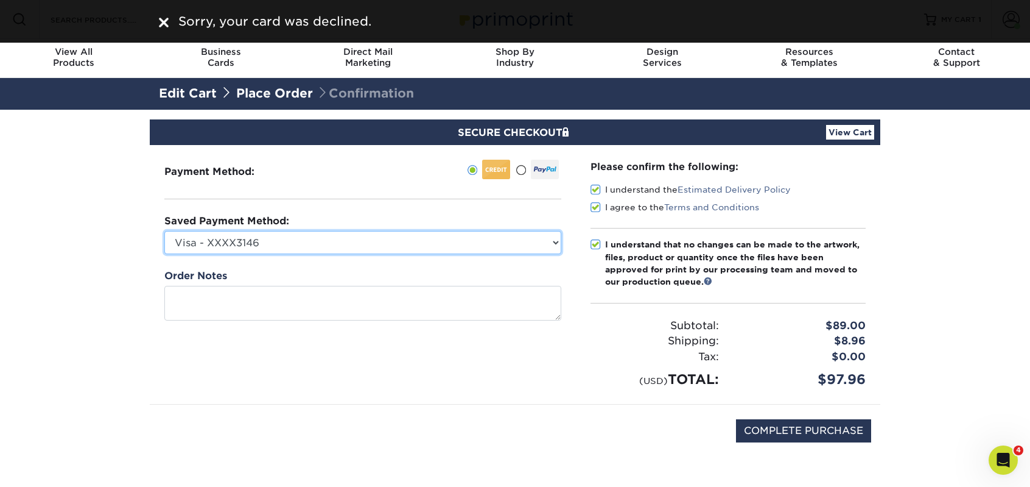
click at [504, 242] on select "Visa - XXXX8314 Visa - XXXX3146 Visa - XXXX9840 Visa - XXXX8013 Visa - XXXX8013…" at bounding box center [362, 242] width 397 height 23
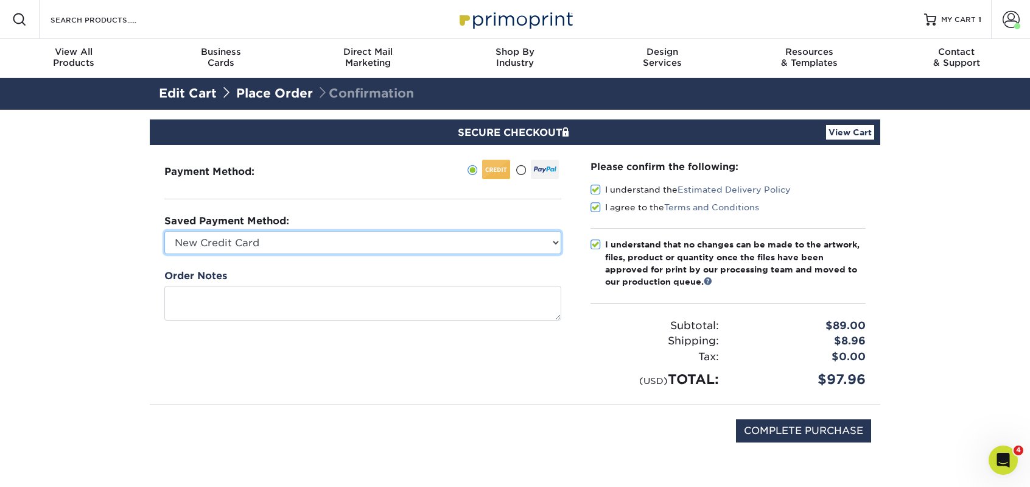
click at [164, 231] on select "Visa - XXXX8314 Visa - XXXX3146 Visa - XXXX9840 Visa - XXXX8013 Visa - XXXX8013…" at bounding box center [362, 242] width 397 height 23
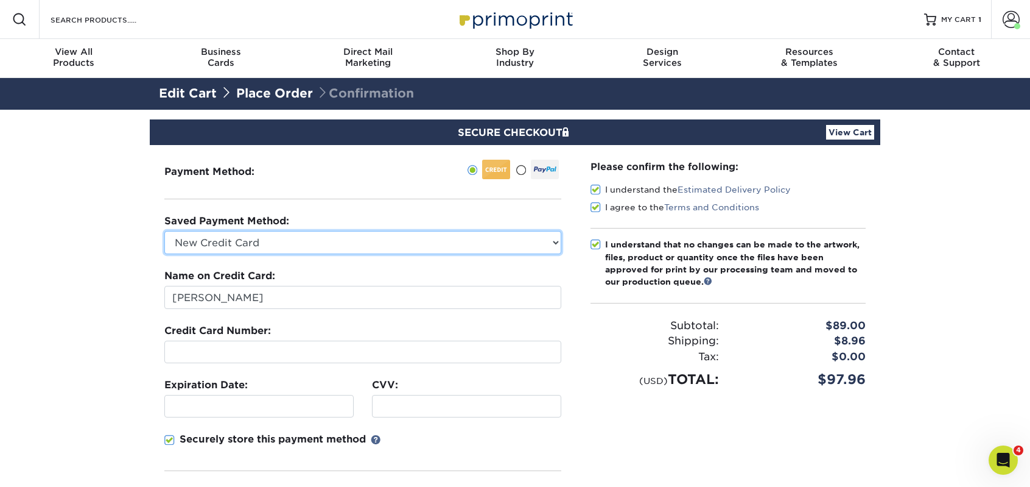
click at [502, 247] on select "Visa - XXXX8314 Visa - XXXX3146 Visa - XXXX9840 Visa - XXXX8013 Visa - XXXX8013…" at bounding box center [362, 242] width 397 height 23
select select "73837"
click at [164, 231] on select "Visa - XXXX8314 Visa - XXXX3146 Visa - XXXX9840 Visa - XXXX8013 Visa - XXXX8013…" at bounding box center [362, 242] width 397 height 23
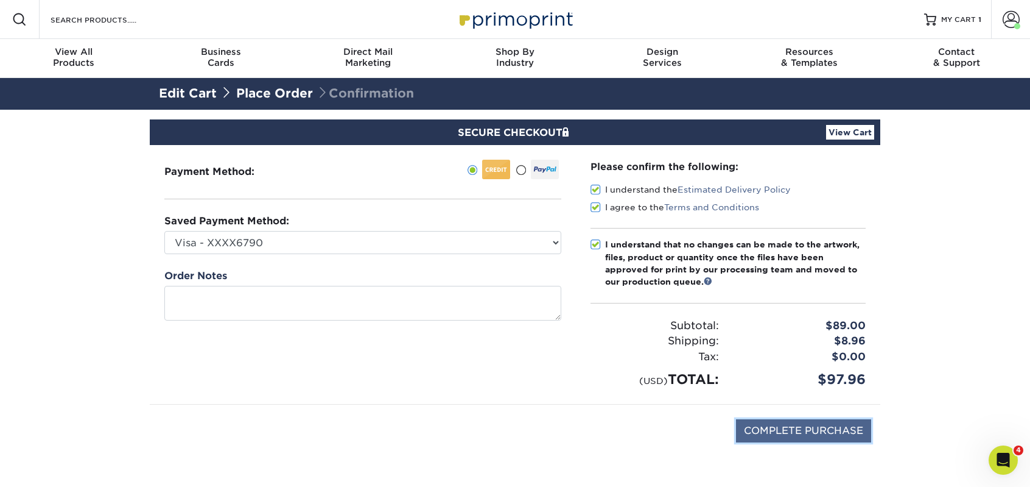
click at [810, 431] on input "COMPLETE PURCHASE" at bounding box center [803, 430] width 135 height 23
type input "PROCESSING, PLEASE WAIT..."
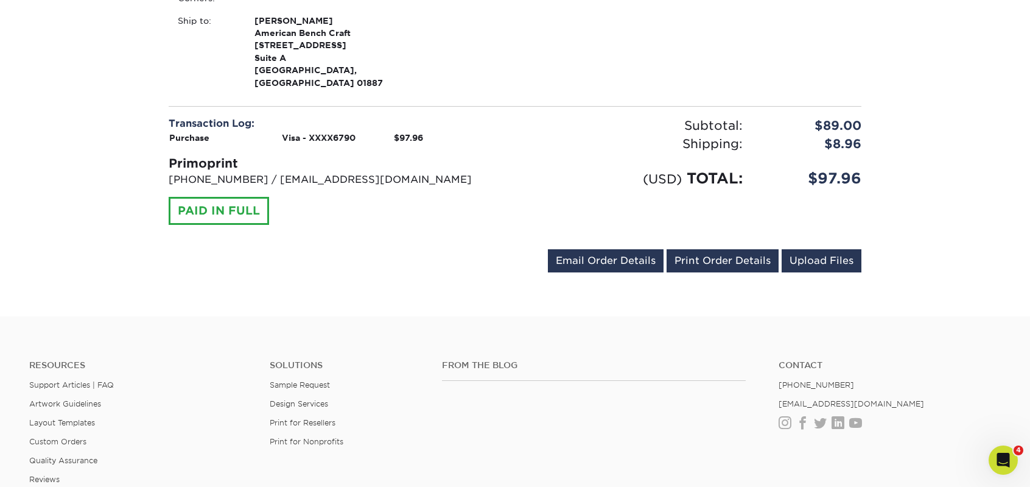
scroll to position [487, 0]
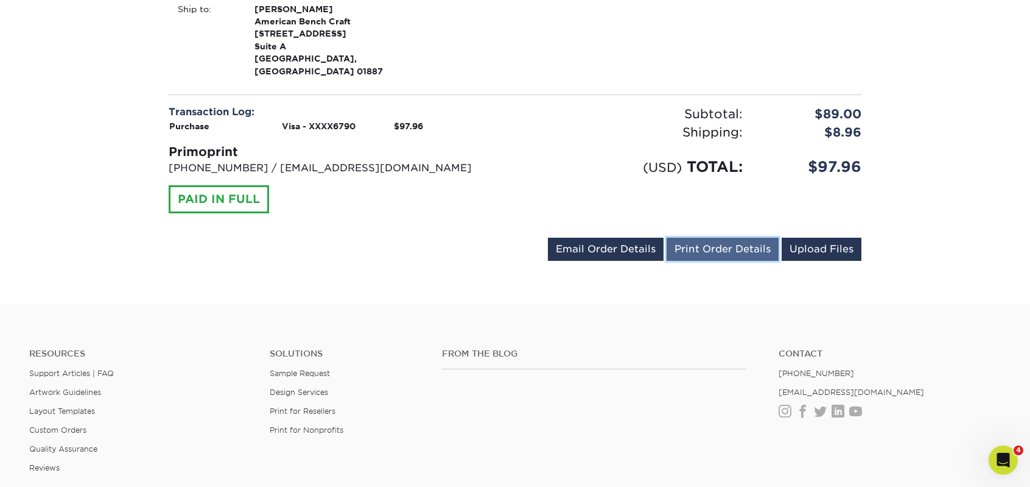
click at [735, 237] on link "Print Order Details" at bounding box center [723, 248] width 112 height 23
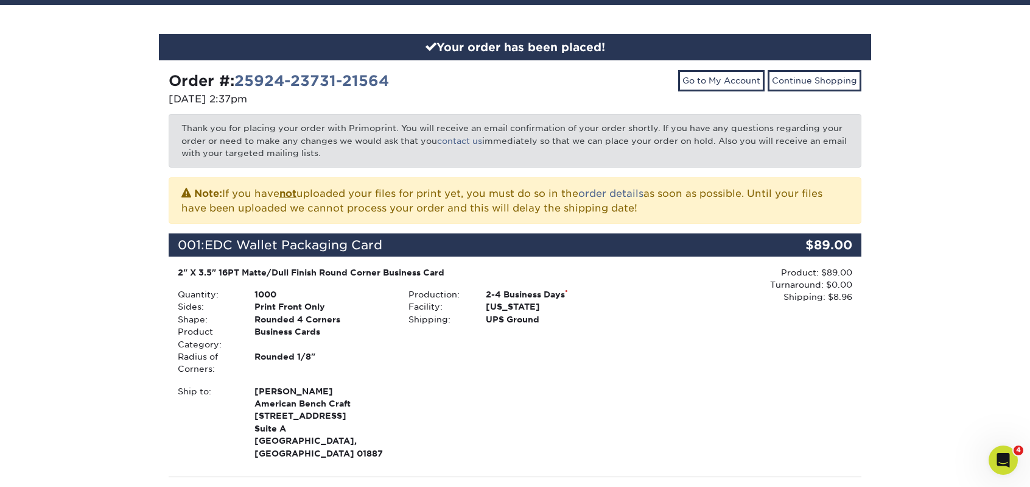
scroll to position [183, 0]
